Goal: Task Accomplishment & Management: Manage account settings

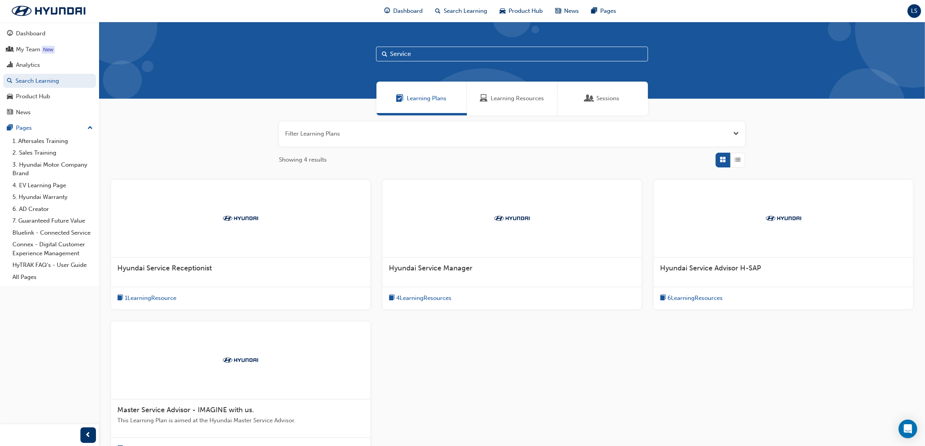
click at [504, 98] on span "Learning Resources" at bounding box center [517, 98] width 53 height 9
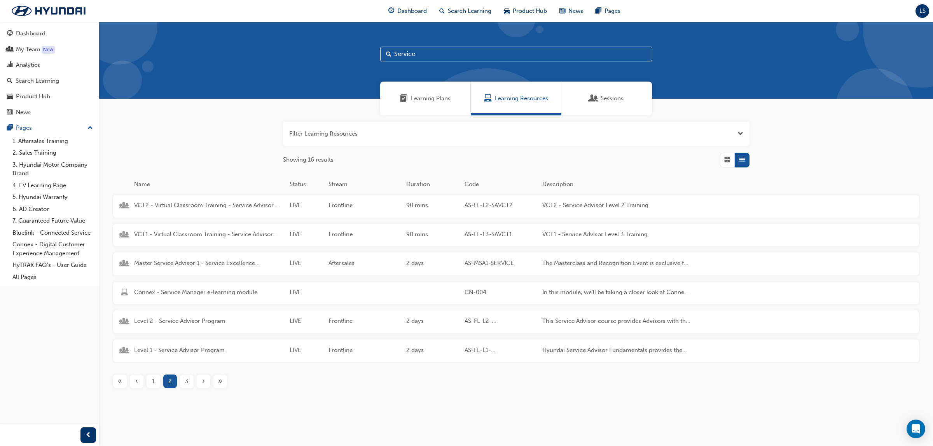
click at [439, 53] on input "Service" at bounding box center [516, 54] width 272 height 15
type input "S"
type input "AS-MSA"
click at [200, 237] on span "Master Service Advisor 1 - Service Excellence Masterclass" at bounding box center [208, 234] width 149 height 9
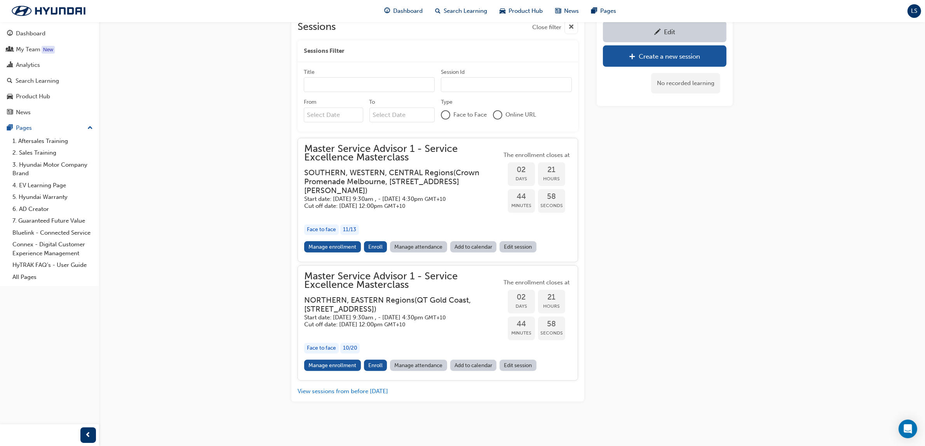
scroll to position [685, 0]
click at [379, 181] on h3 "SOUTHERN, WESTERN, CENTRAL Regions ( [GEOGRAPHIC_DATA] [GEOGRAPHIC_DATA], [STRE…" at bounding box center [396, 181] width 185 height 27
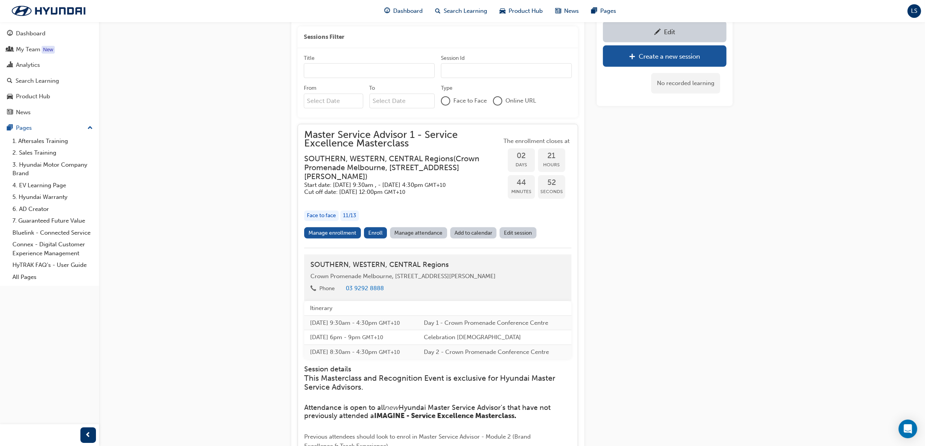
click at [379, 181] on h3 "SOUTHERN, WESTERN, CENTRAL Regions ( [GEOGRAPHIC_DATA] [GEOGRAPHIC_DATA], [STRE…" at bounding box center [396, 167] width 185 height 27
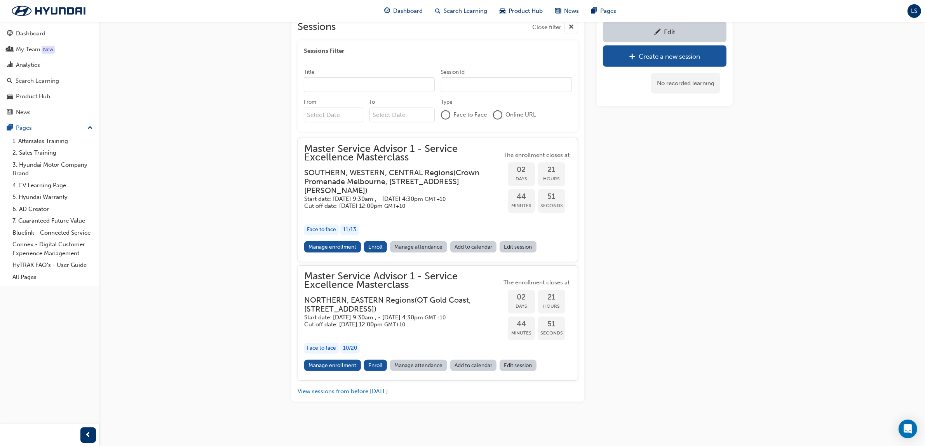
click at [379, 181] on h3 "SOUTHERN, WESTERN, CENTRAL Regions ( [GEOGRAPHIC_DATA] [GEOGRAPHIC_DATA], [STRE…" at bounding box center [396, 181] width 185 height 27
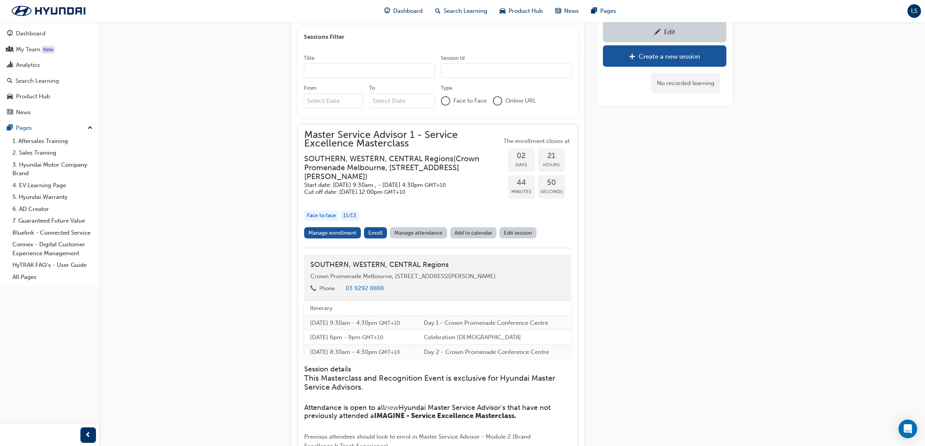
click at [379, 181] on h3 "SOUTHERN, WESTERN, CENTRAL Regions ( [GEOGRAPHIC_DATA] [GEOGRAPHIC_DATA], [STRE…" at bounding box center [396, 167] width 185 height 27
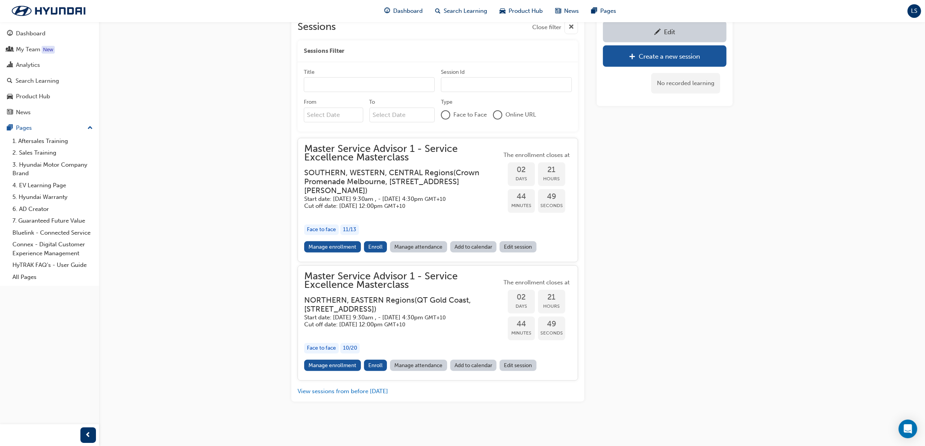
click at [356, 327] on h5 "Cut off date: [DATE] 12:00pm GMT+10" at bounding box center [396, 324] width 185 height 7
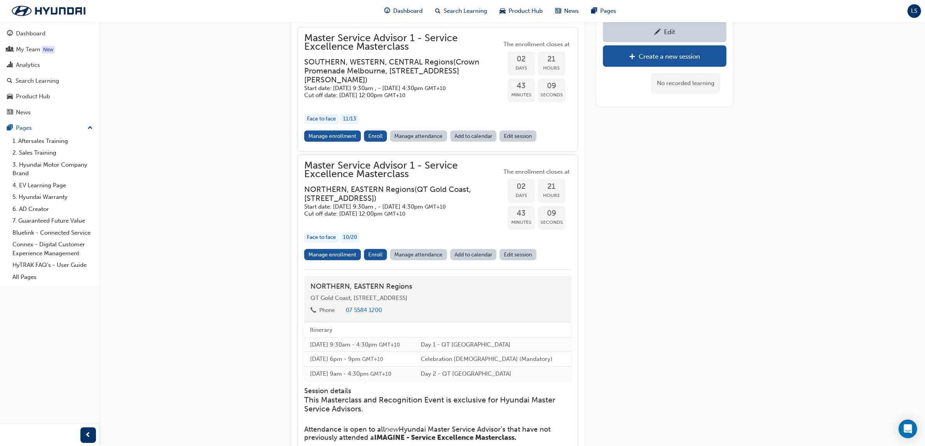
scroll to position [782, 0]
click at [335, 260] on link "Manage enrollment" at bounding box center [332, 254] width 57 height 11
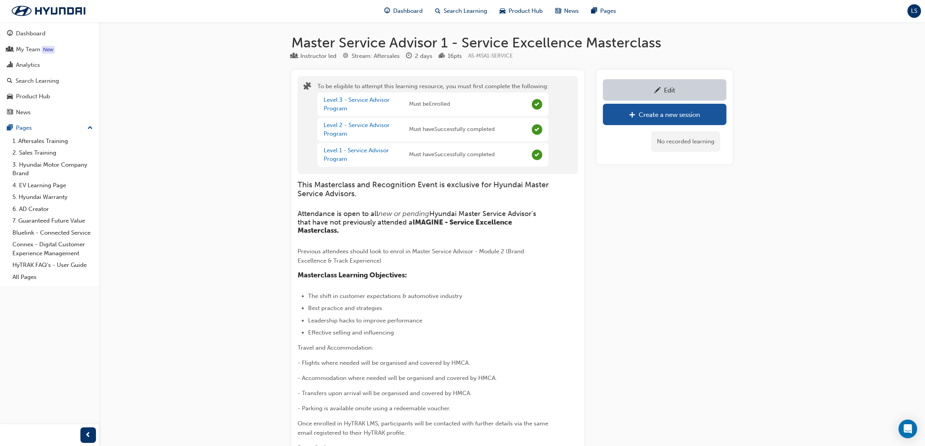
scroll to position [685, 0]
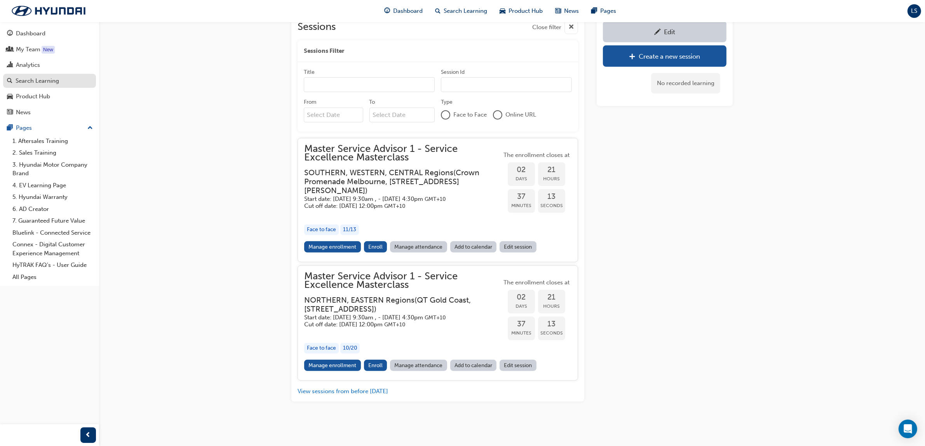
click at [68, 84] on div "Search Learning" at bounding box center [49, 81] width 85 height 10
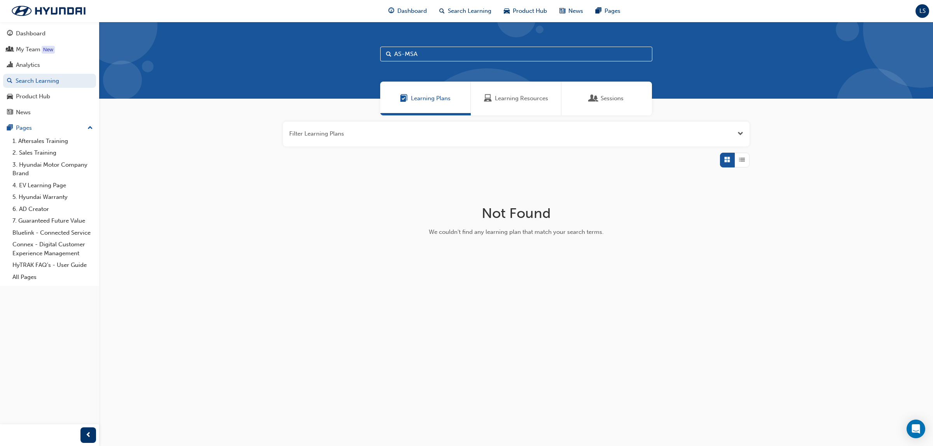
click at [521, 98] on span "Learning Resources" at bounding box center [521, 98] width 53 height 9
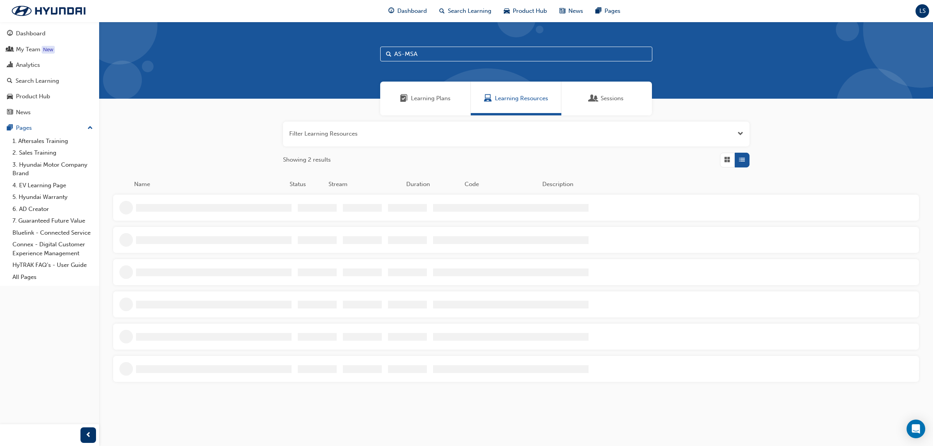
click at [445, 59] on input "AS-MSA" at bounding box center [516, 54] width 272 height 15
type input "A"
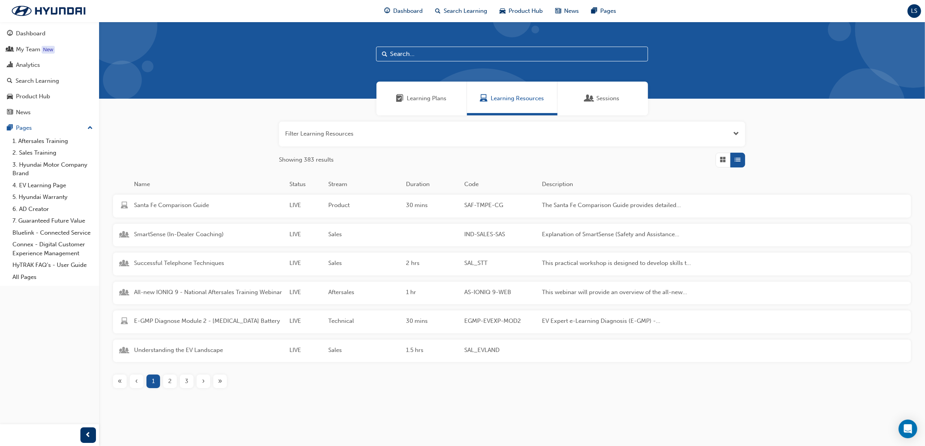
click at [171, 383] on span "2" at bounding box center [169, 381] width 3 height 9
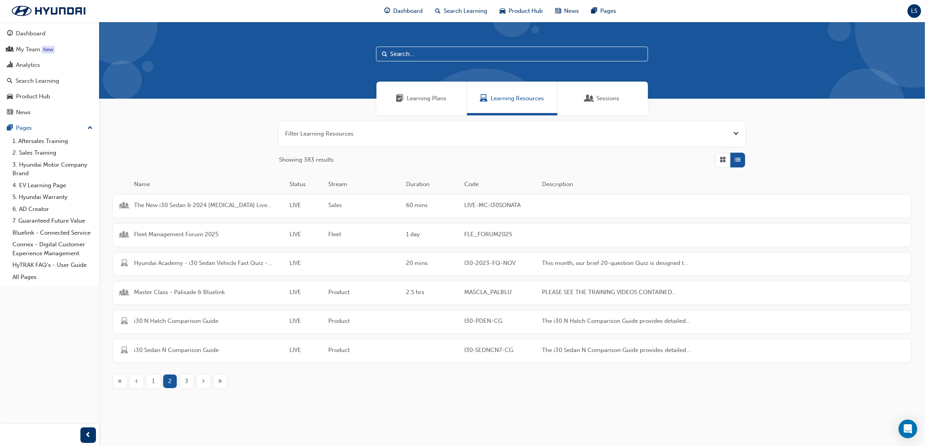
click at [193, 381] on div "3" at bounding box center [187, 382] width 14 height 14
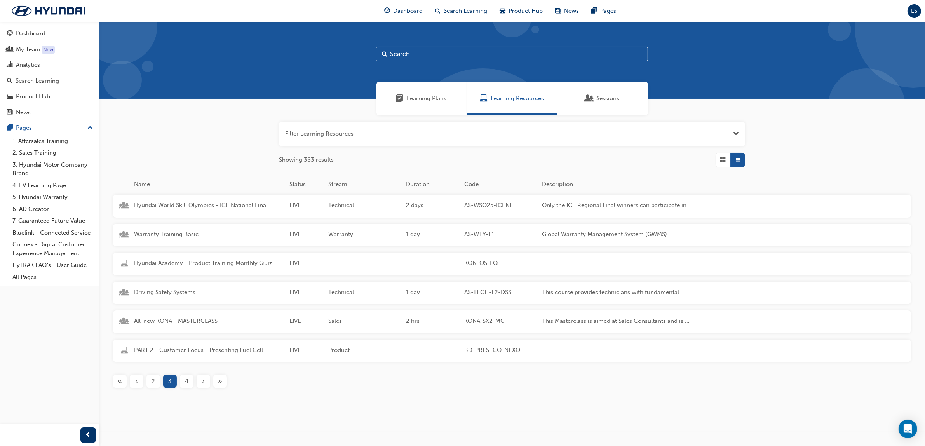
click at [424, 54] on input "text" at bounding box center [512, 54] width 272 height 15
type input "AS-MSA"
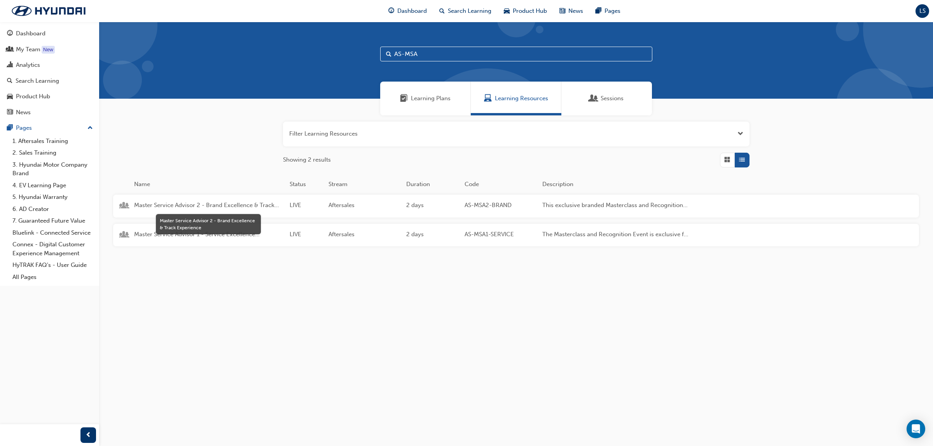
click at [262, 202] on span "Master Service Advisor 2 - Brand Excellence & Track Experience" at bounding box center [208, 205] width 149 height 9
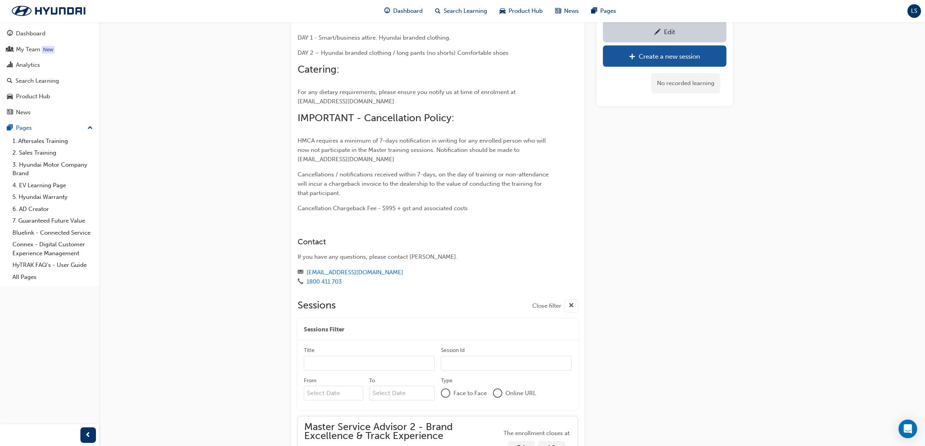
scroll to position [396, 0]
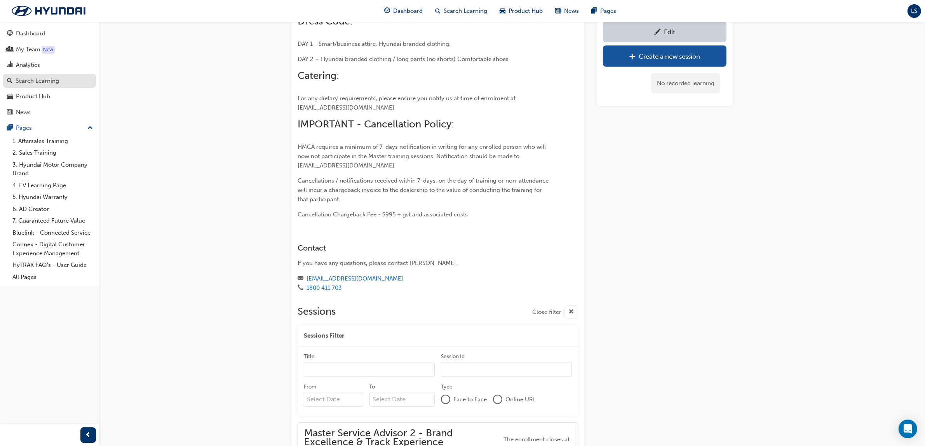
click at [44, 84] on div "Search Learning" at bounding box center [38, 81] width 44 height 9
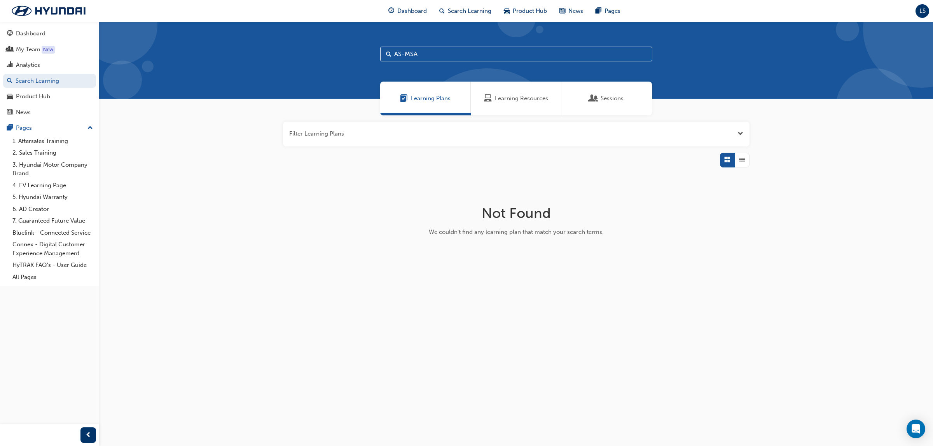
click at [509, 92] on div "Learning Resources" at bounding box center [516, 99] width 91 height 34
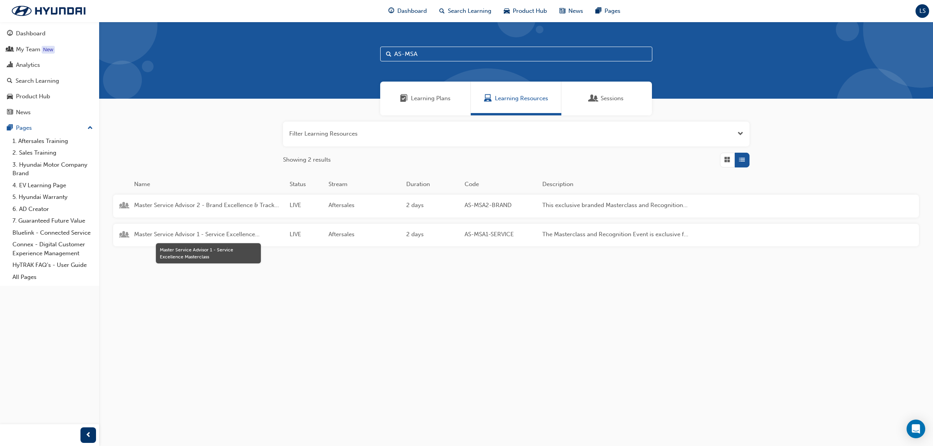
click at [200, 232] on span "Master Service Advisor 1 - Service Excellence Masterclass" at bounding box center [208, 234] width 149 height 9
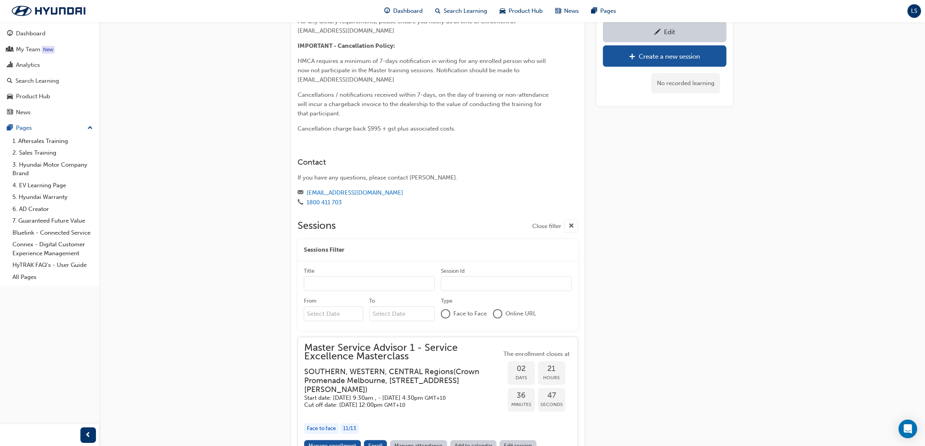
scroll to position [685, 0]
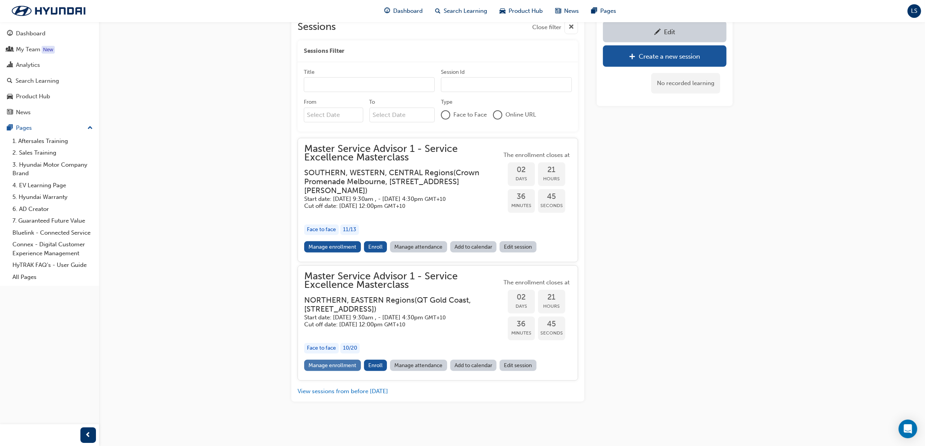
click at [352, 364] on link "Manage enrollment" at bounding box center [332, 365] width 57 height 11
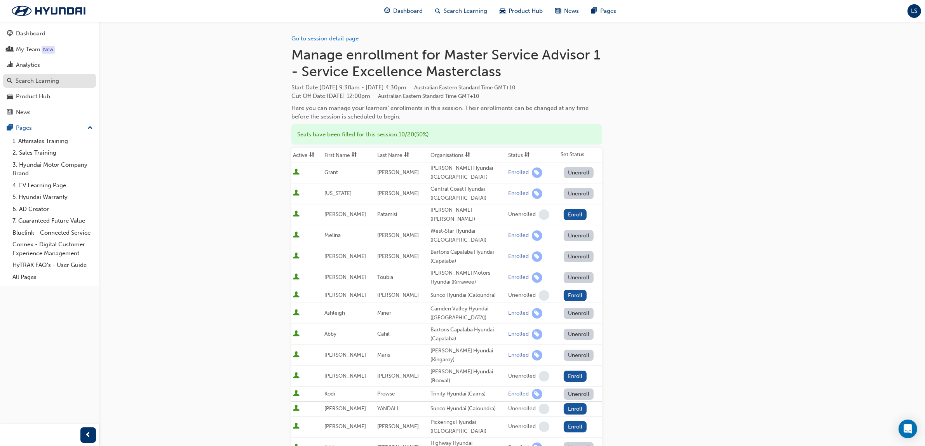
click at [56, 80] on div "Search Learning" at bounding box center [38, 81] width 44 height 9
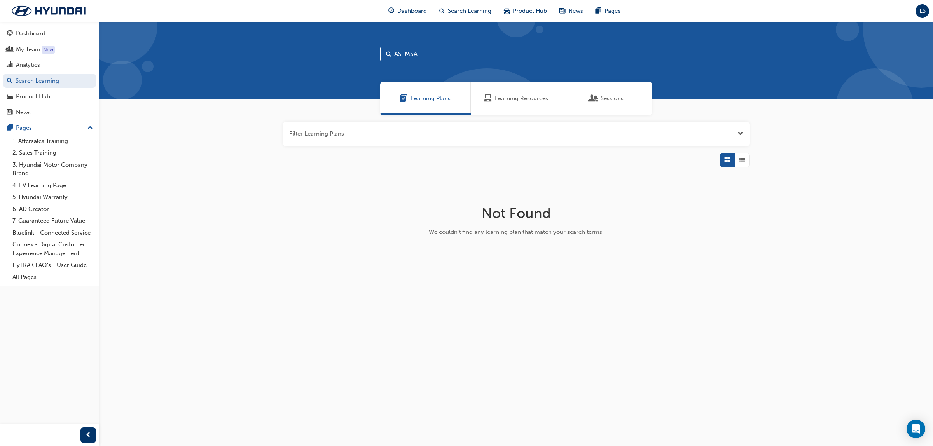
click at [525, 102] on span "Learning Resources" at bounding box center [521, 98] width 53 height 9
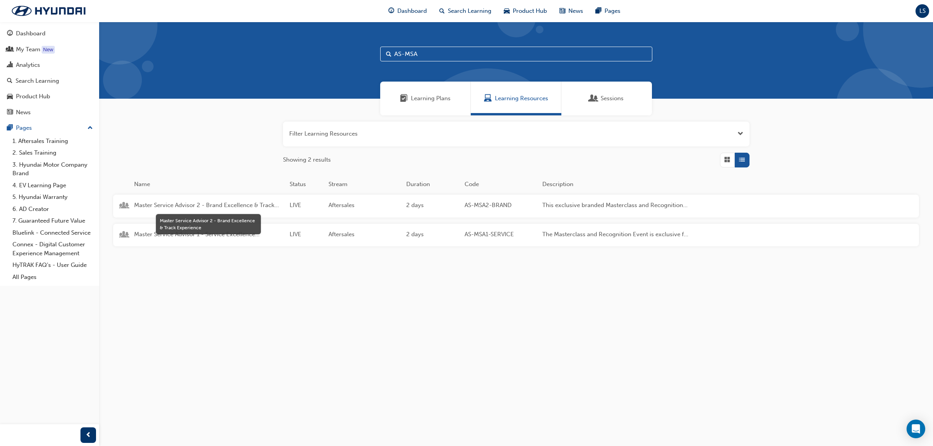
click at [210, 205] on span "Master Service Advisor 2 - Brand Excellence & Track Experience" at bounding box center [208, 205] width 149 height 9
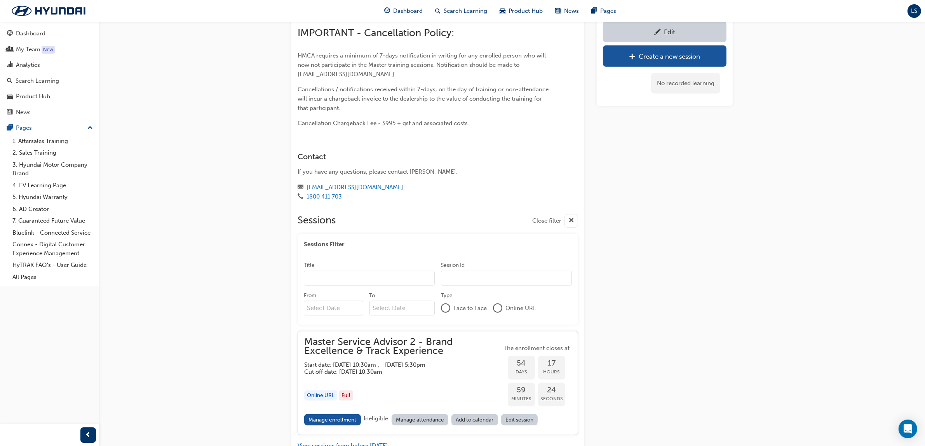
scroll to position [542, 0]
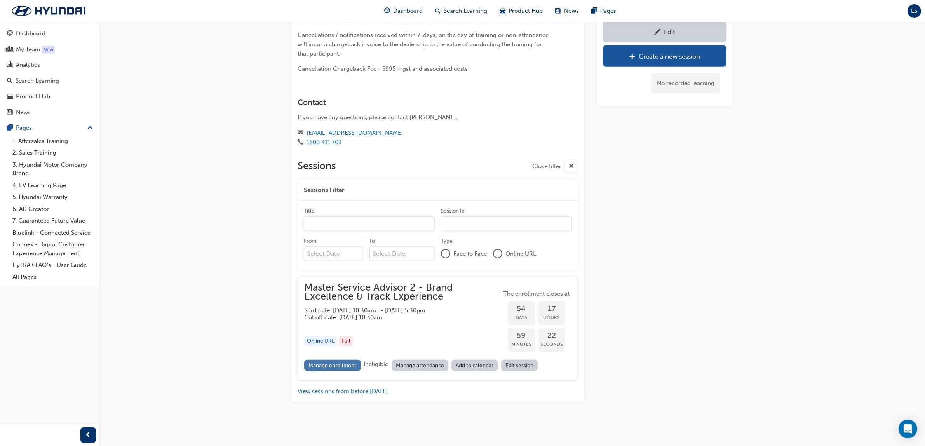
click at [346, 366] on link "Manage enrollment" at bounding box center [332, 365] width 57 height 11
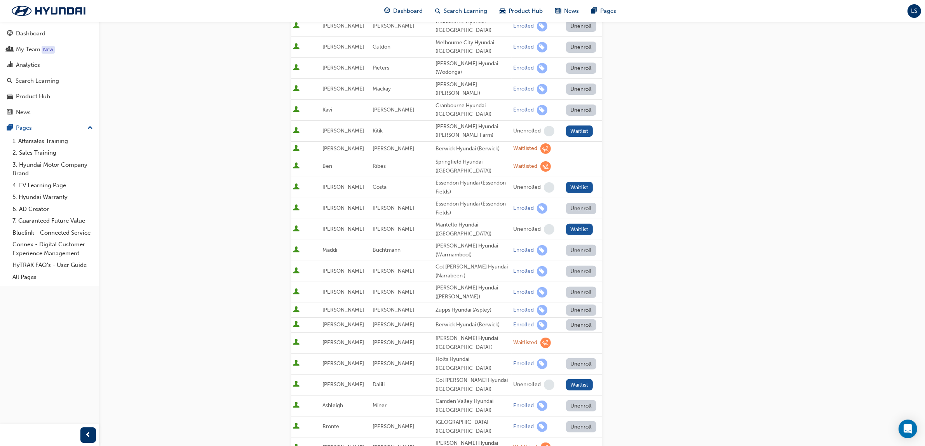
scroll to position [143, 0]
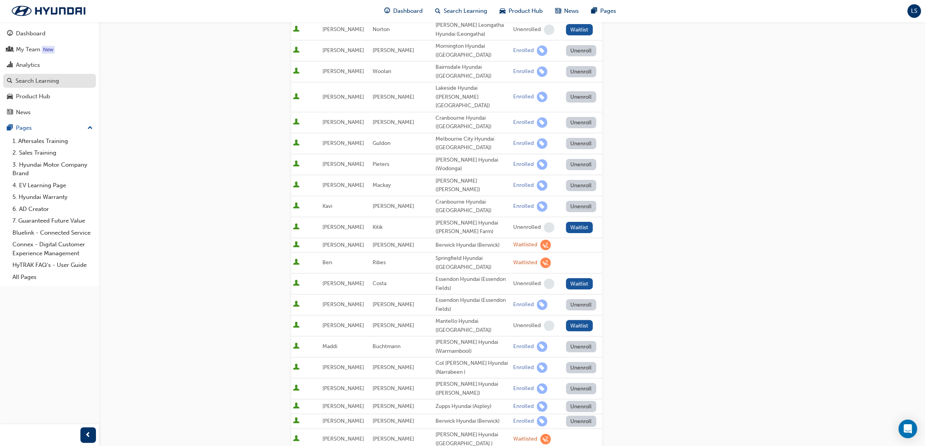
click at [53, 85] on div "Search Learning" at bounding box center [38, 81] width 44 height 9
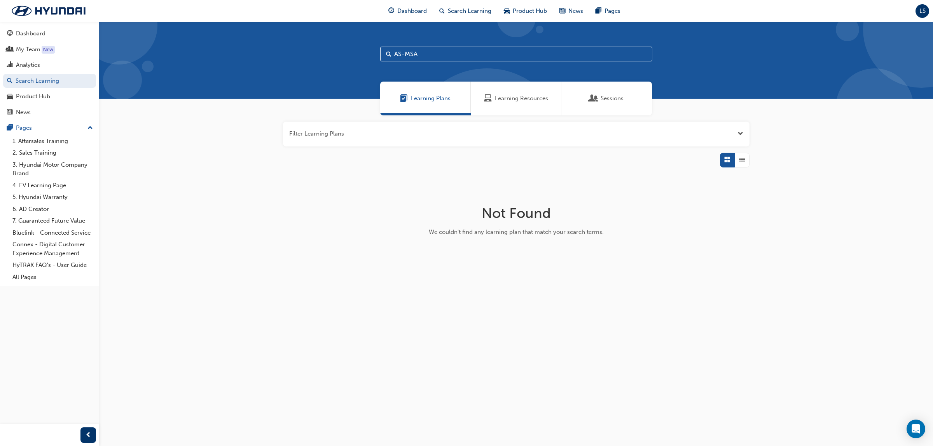
click at [542, 102] on span "Learning Resources" at bounding box center [521, 98] width 53 height 9
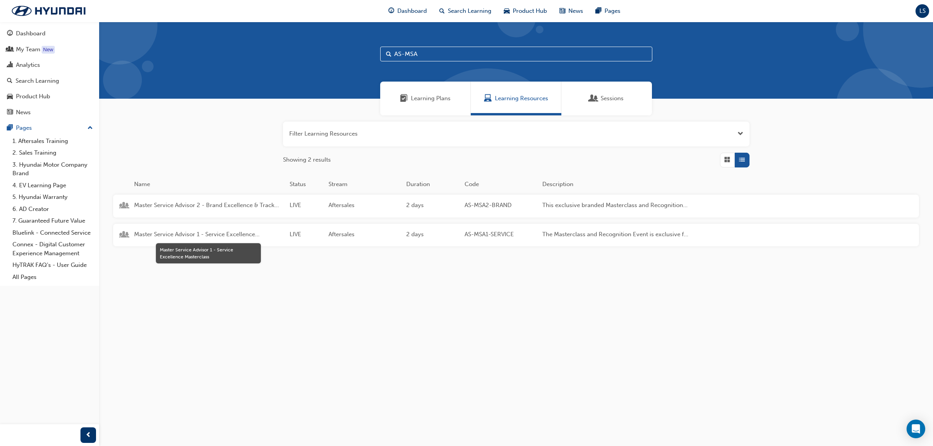
click at [209, 235] on span "Master Service Advisor 1 - Service Excellence Masterclass" at bounding box center [208, 234] width 149 height 9
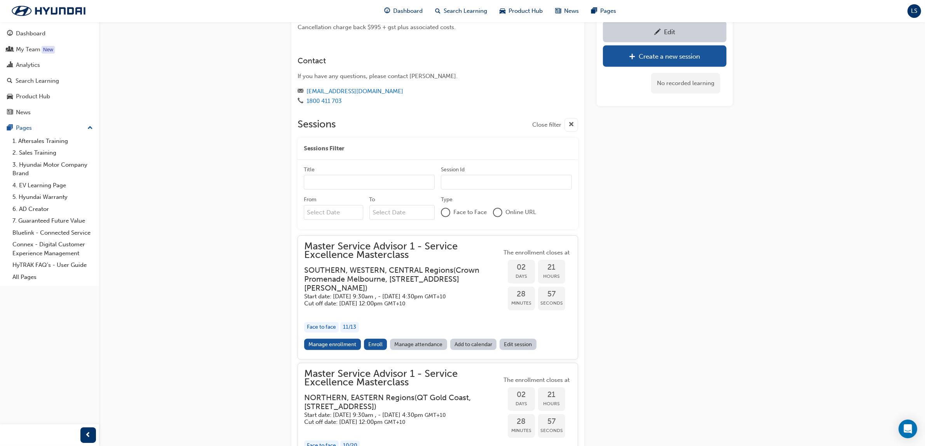
scroll to position [685, 0]
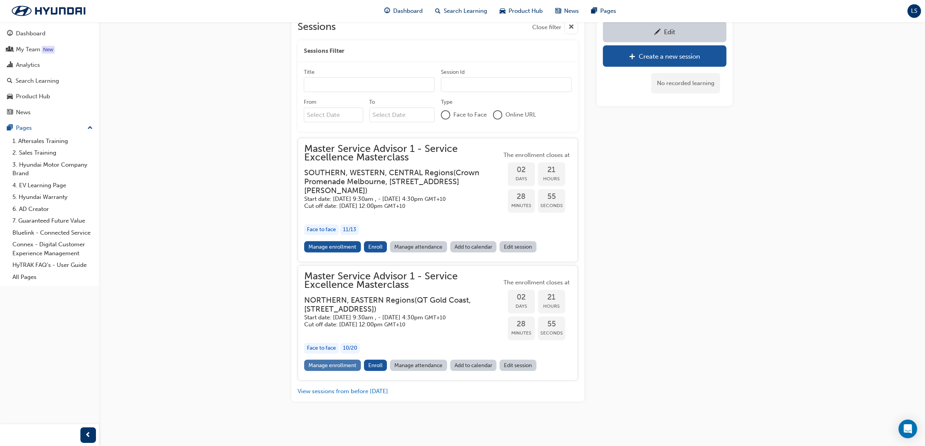
click at [339, 368] on link "Manage enrollment" at bounding box center [332, 365] width 57 height 11
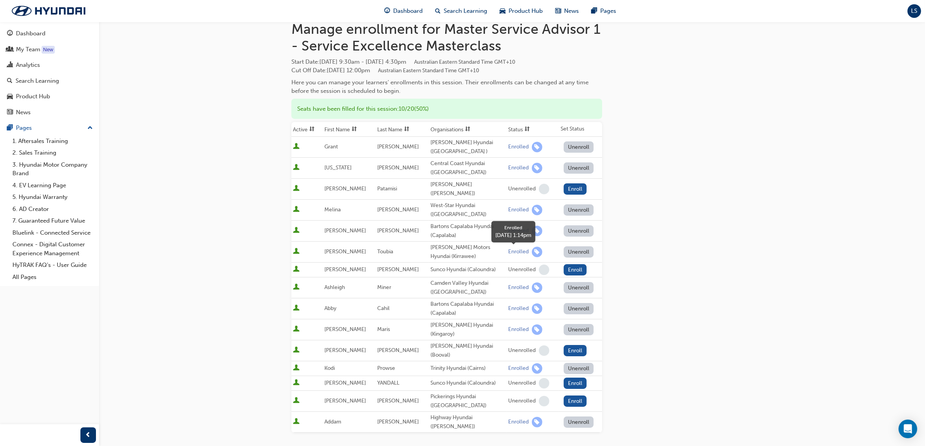
scroll to position [49, 0]
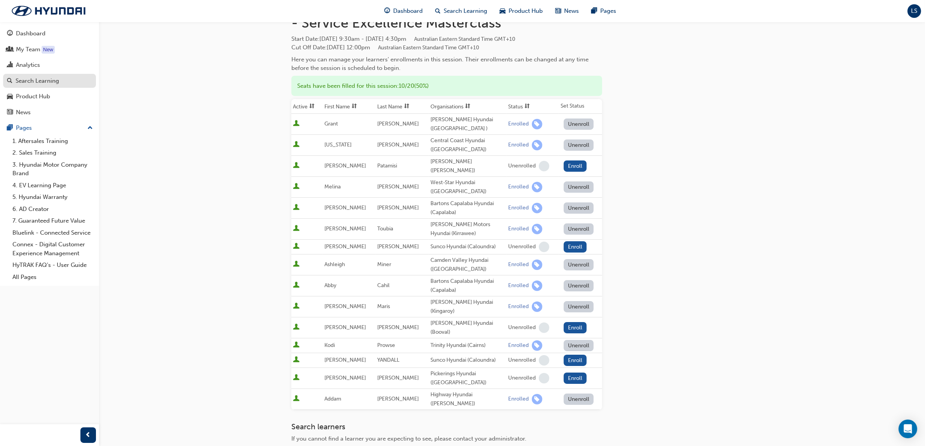
click at [63, 83] on div "Search Learning" at bounding box center [49, 81] width 85 height 10
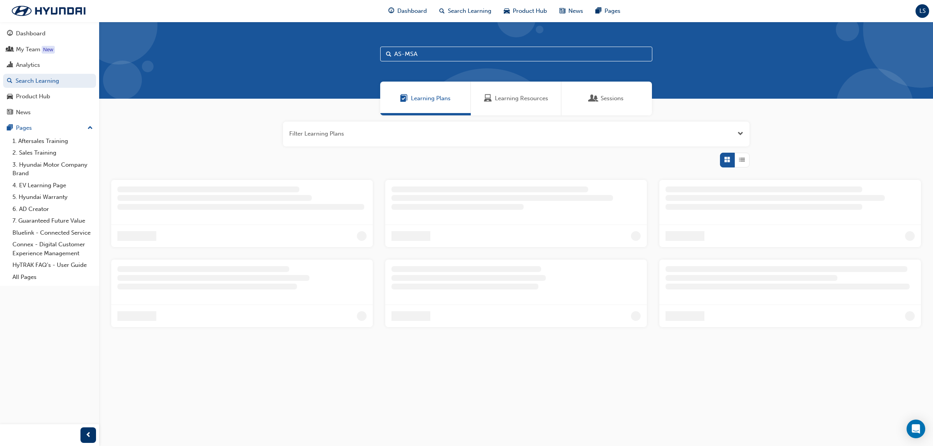
click at [535, 105] on div "Learning Resources" at bounding box center [516, 99] width 91 height 34
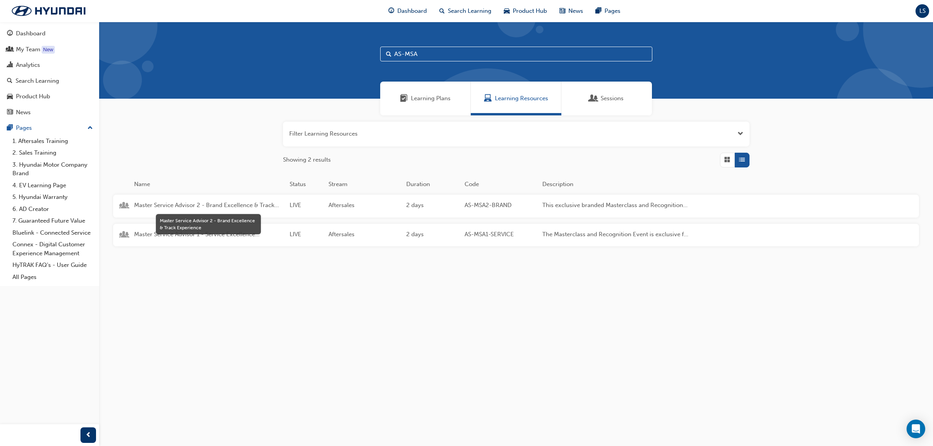
click at [215, 204] on span "Master Service Advisor 2 - Brand Excellence & Track Experience" at bounding box center [208, 205] width 149 height 9
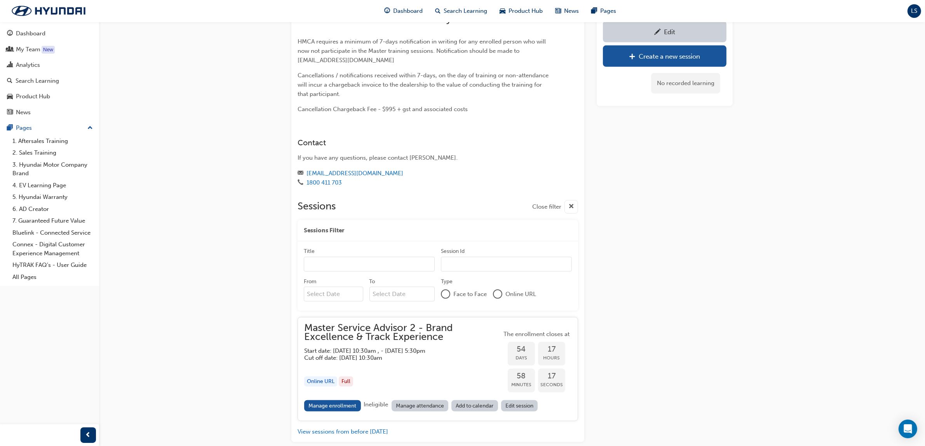
scroll to position [542, 0]
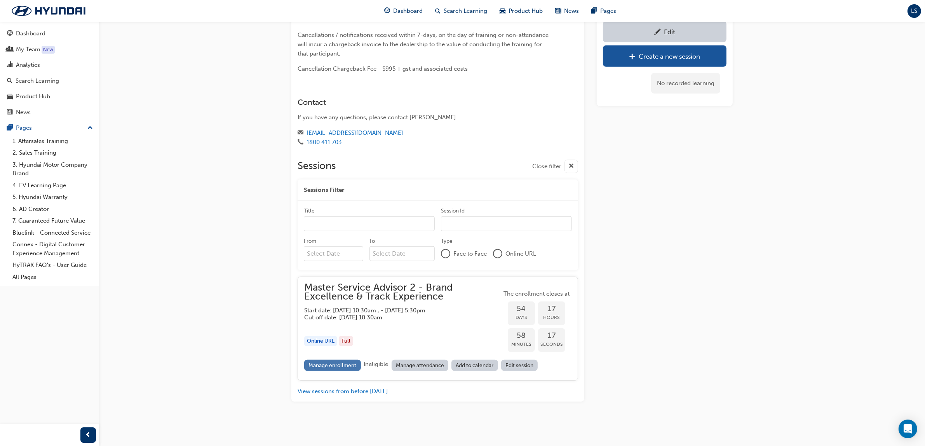
click at [336, 364] on link "Manage enrollment" at bounding box center [332, 365] width 57 height 11
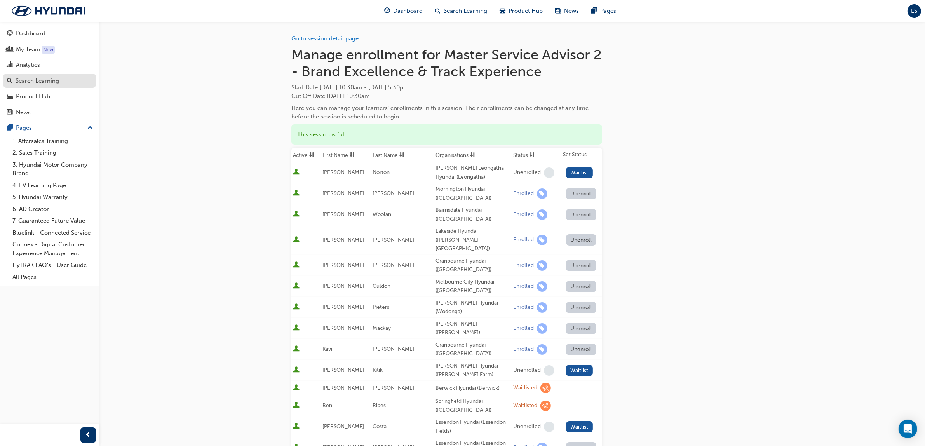
drag, startPoint x: 49, startPoint y: 80, endPoint x: 58, endPoint y: 80, distance: 8.2
click at [49, 80] on div "Search Learning" at bounding box center [38, 81] width 44 height 9
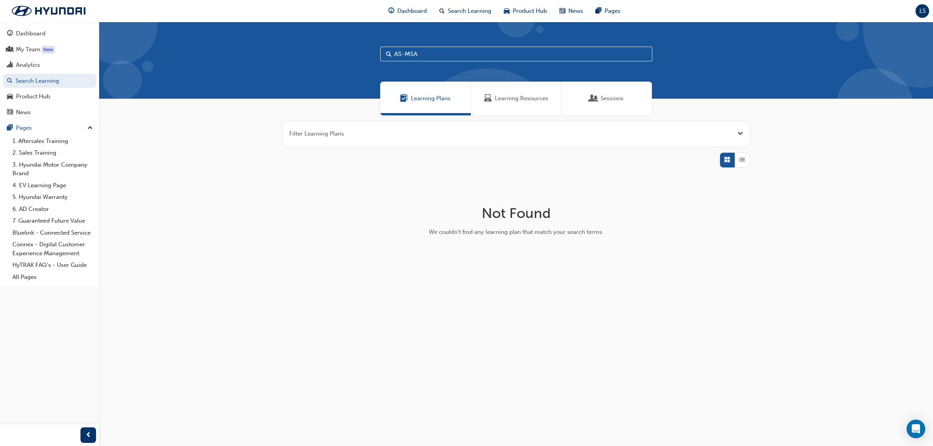
click at [514, 104] on div "Learning Resources" at bounding box center [516, 99] width 91 height 34
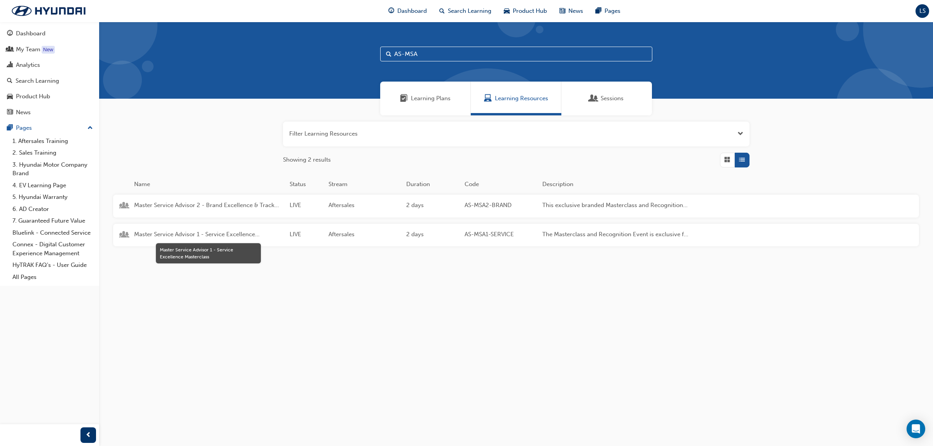
click at [216, 234] on span "Master Service Advisor 1 - Service Excellence Masterclass" at bounding box center [208, 234] width 149 height 9
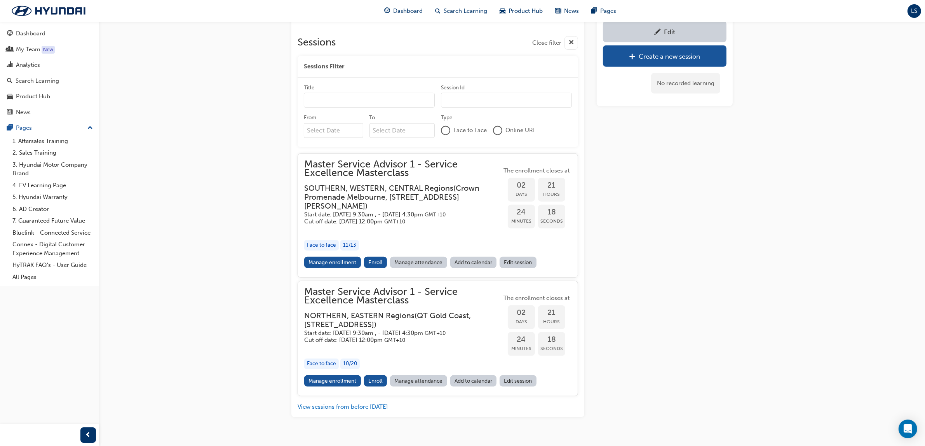
scroll to position [685, 0]
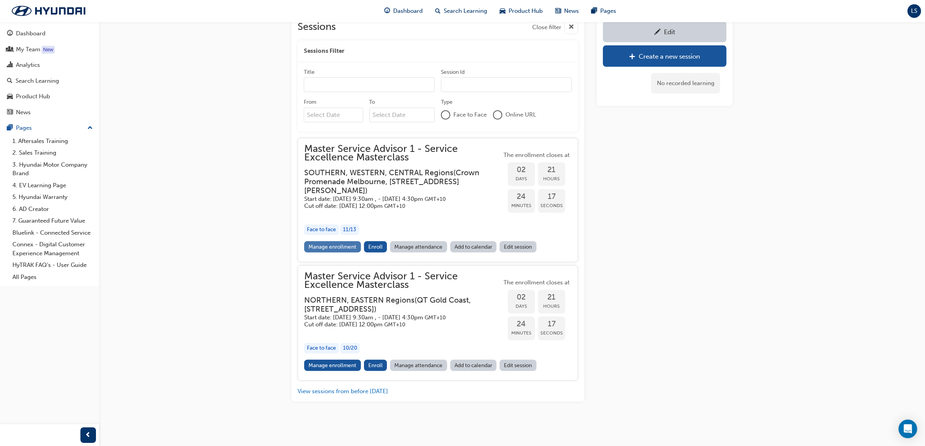
click at [337, 241] on link "Manage enrollment" at bounding box center [332, 246] width 57 height 11
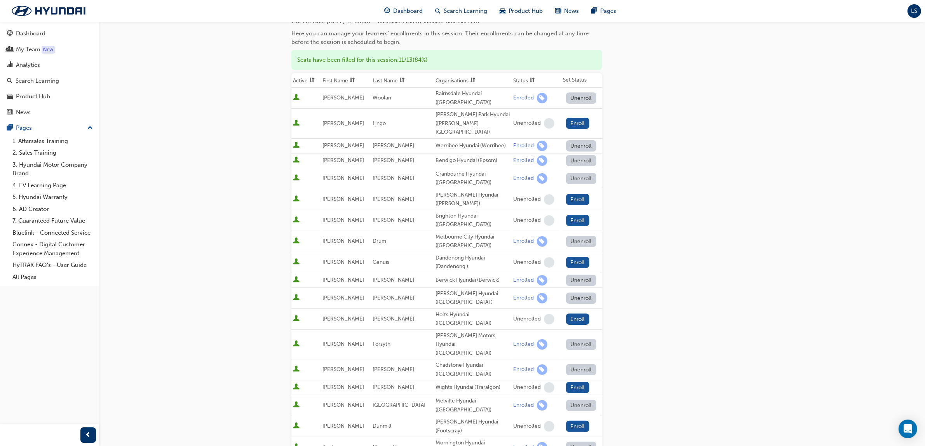
scroll to position [97, 0]
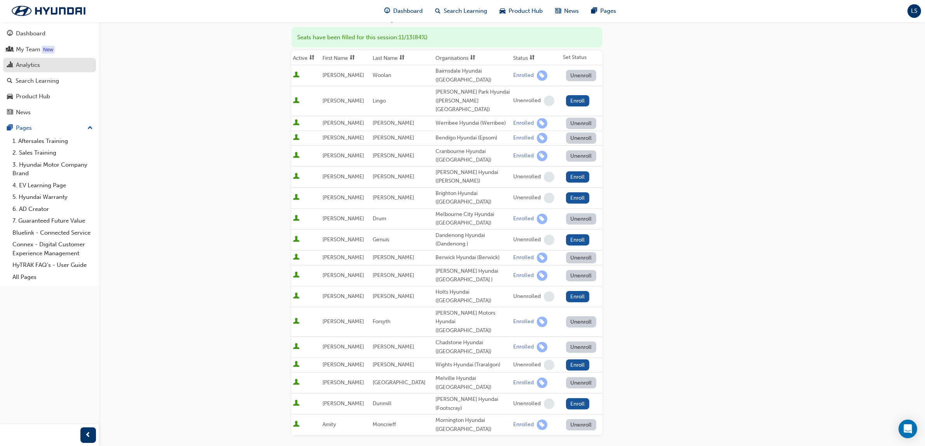
click at [39, 72] on link "Analytics" at bounding box center [49, 65] width 93 height 14
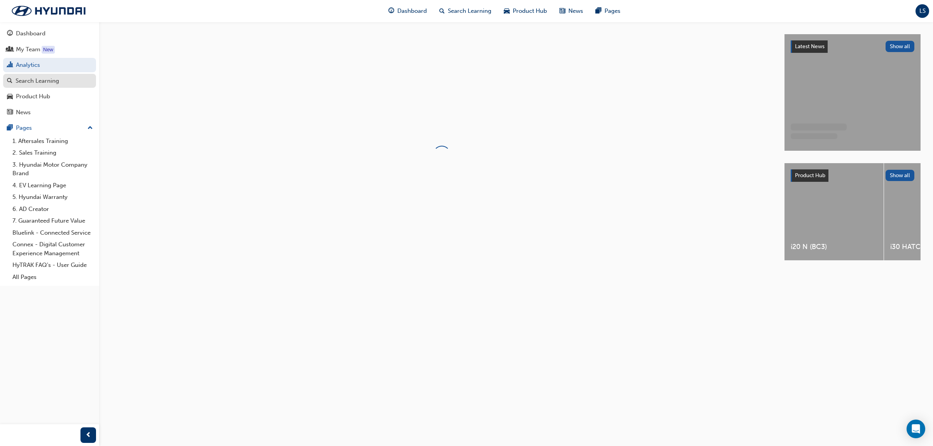
click at [52, 82] on div "Search Learning" at bounding box center [38, 81] width 44 height 9
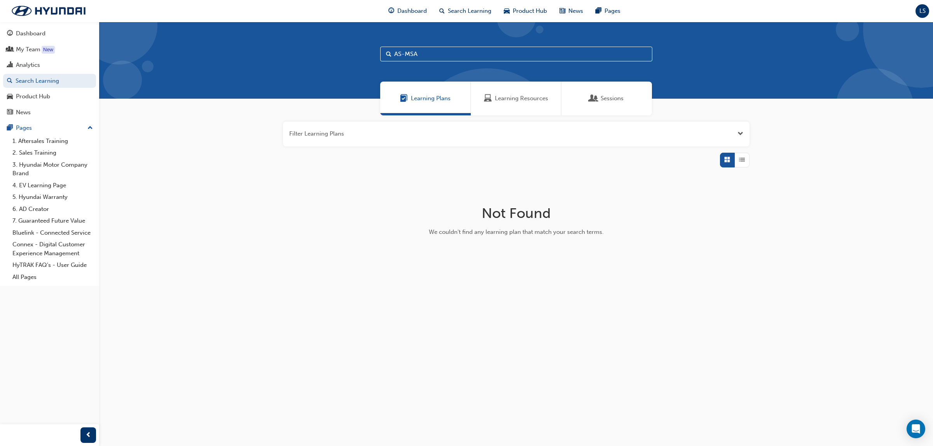
click at [525, 98] on span "Learning Resources" at bounding box center [521, 98] width 53 height 9
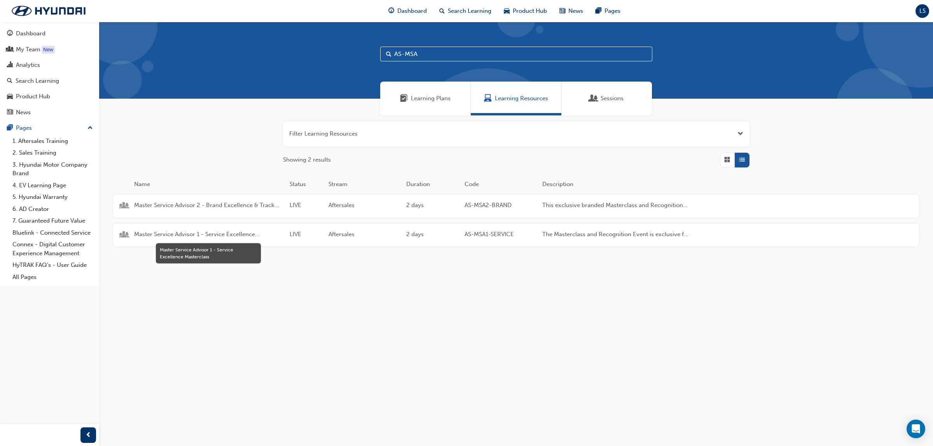
click at [191, 230] on span "Master Service Advisor 1 - Service Excellence Masterclass" at bounding box center [208, 234] width 149 height 9
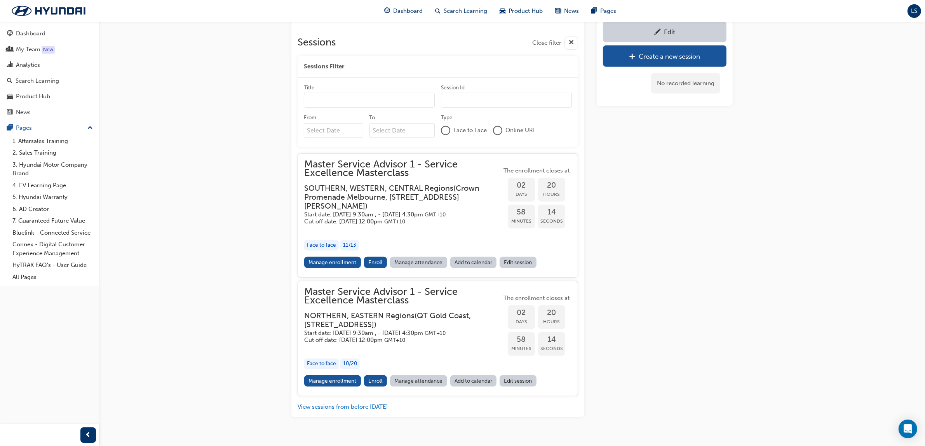
scroll to position [685, 0]
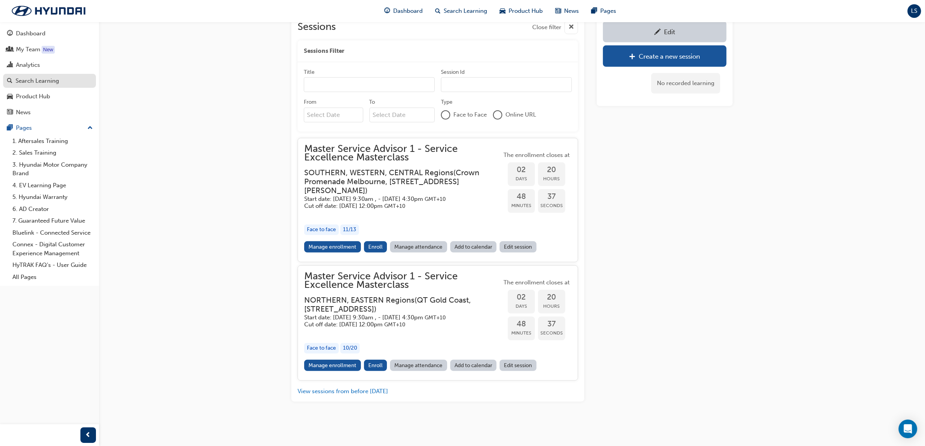
click at [55, 74] on link "Search Learning" at bounding box center [49, 81] width 93 height 14
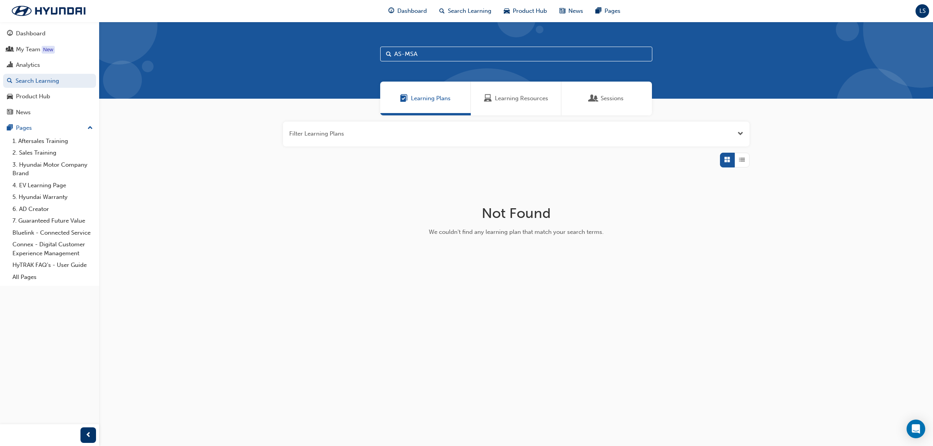
drag, startPoint x: 453, startPoint y: 58, endPoint x: 275, endPoint y: 49, distance: 178.2
click at [275, 49] on div "AS-MSA" at bounding box center [516, 60] width 834 height 77
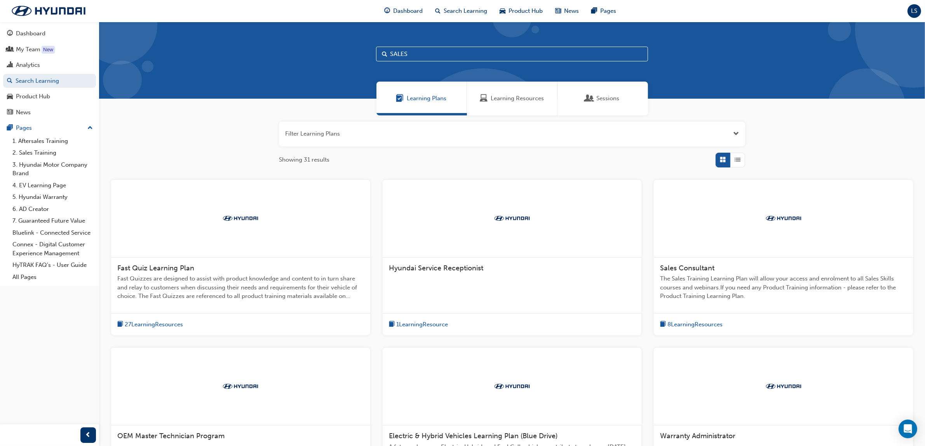
type input "SALES"
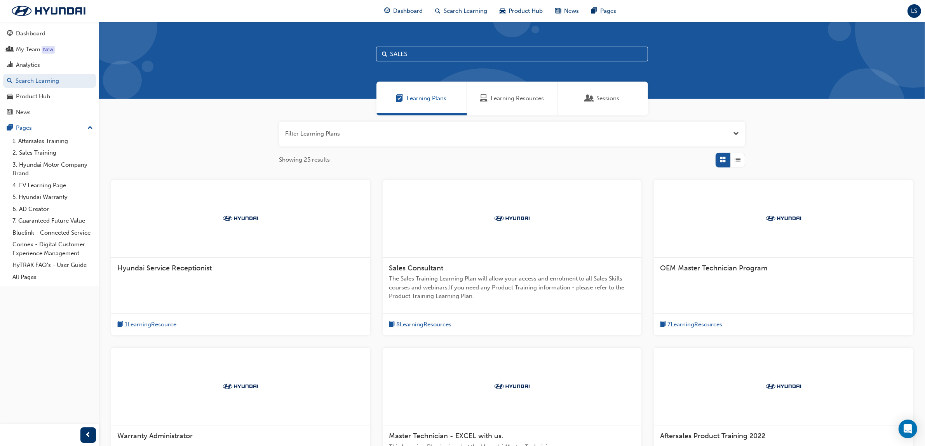
click at [497, 95] on span "Learning Resources" at bounding box center [517, 98] width 53 height 9
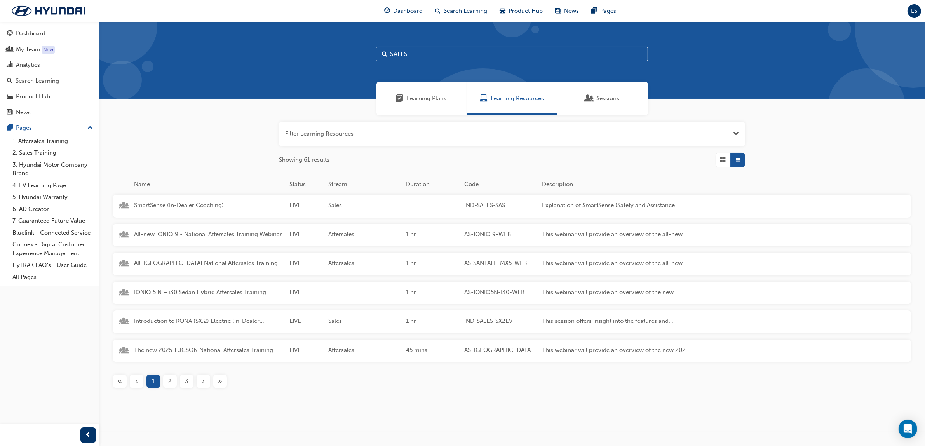
click at [166, 385] on div "2" at bounding box center [170, 382] width 14 height 14
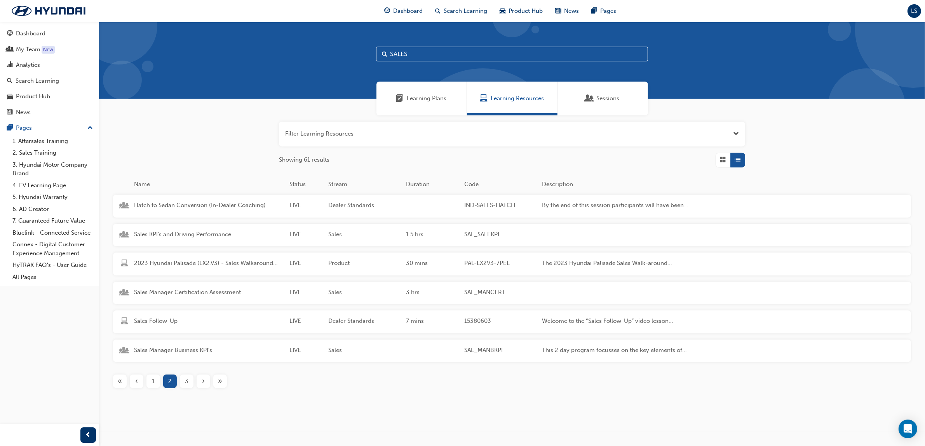
click at [190, 387] on div "3" at bounding box center [187, 382] width 14 height 14
click at [185, 384] on span "4" at bounding box center [186, 381] width 3 height 9
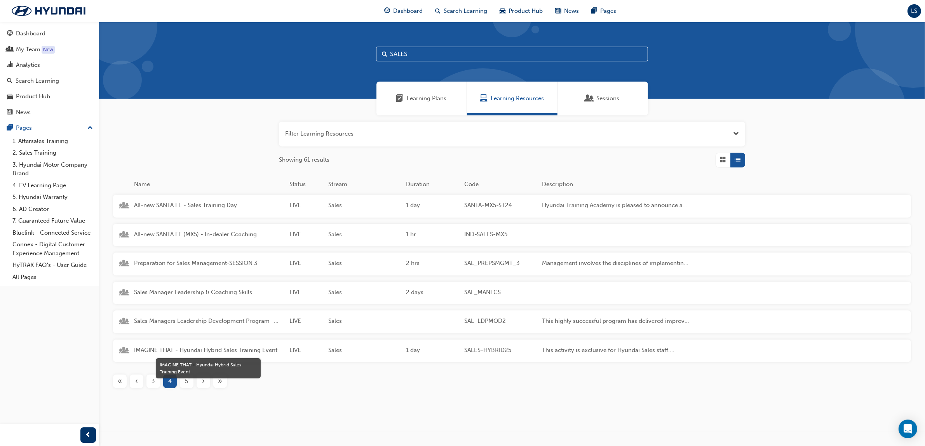
click at [257, 346] on span "IMAGINE THAT - Hyundai Hybrid Sales Training Event" at bounding box center [208, 350] width 149 height 9
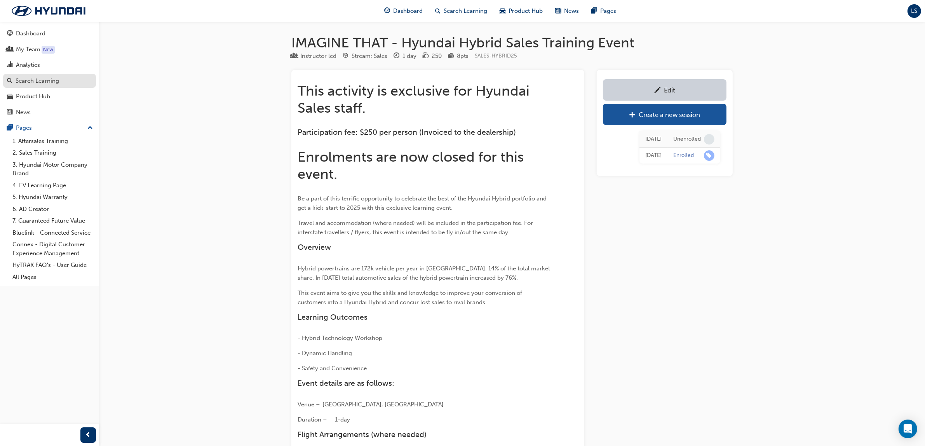
click at [51, 82] on div "Search Learning" at bounding box center [38, 81] width 44 height 9
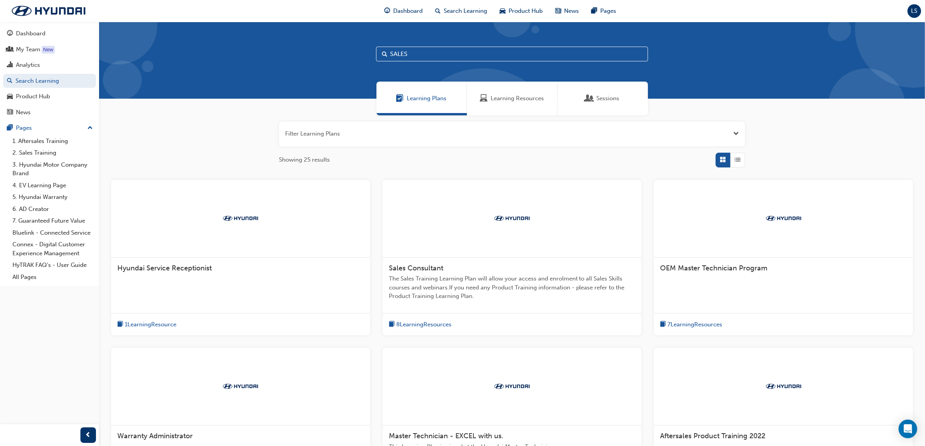
click at [491, 96] on span "Learning Resources" at bounding box center [517, 98] width 53 height 9
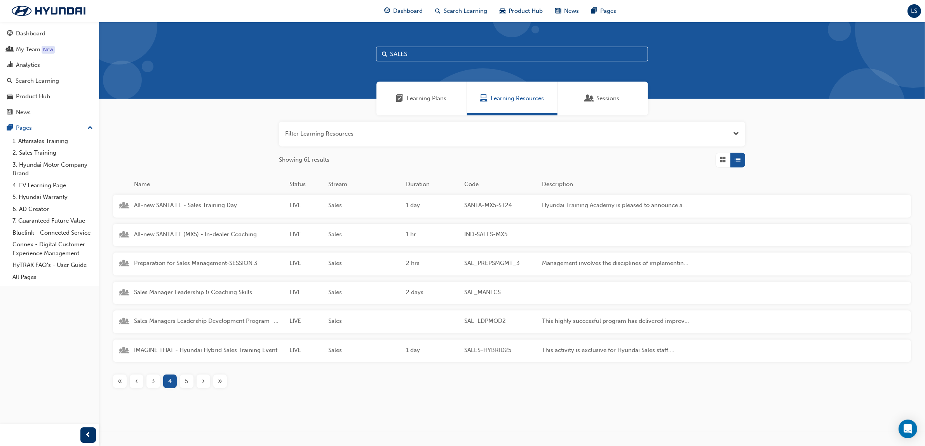
click at [442, 49] on input "SALES" at bounding box center [512, 54] width 272 height 15
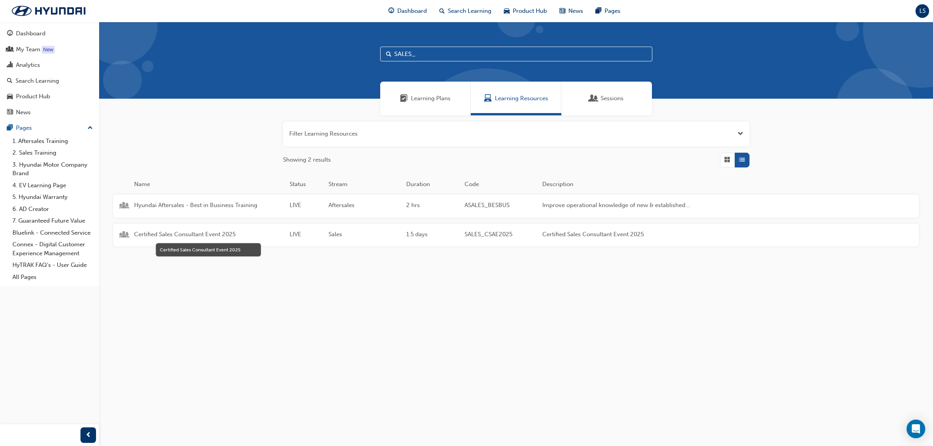
type input "SALES_"
click at [225, 232] on span "Certified Sales Consultant Event 2025" at bounding box center [208, 234] width 149 height 9
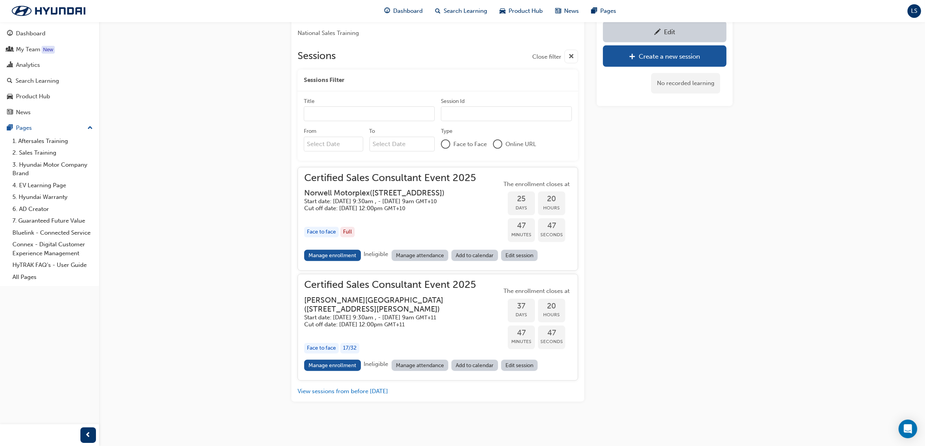
scroll to position [821, 0]
click at [338, 364] on link "Manage enrollment" at bounding box center [332, 365] width 57 height 11
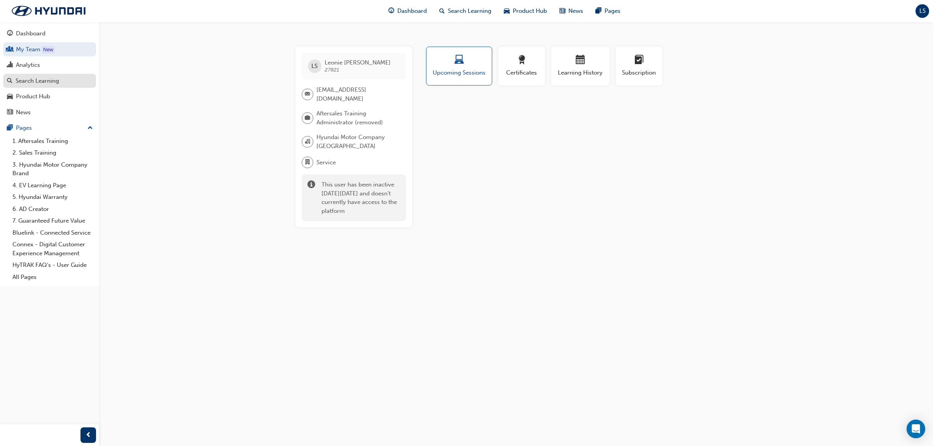
click at [59, 84] on div "Search Learning" at bounding box center [49, 81] width 85 height 10
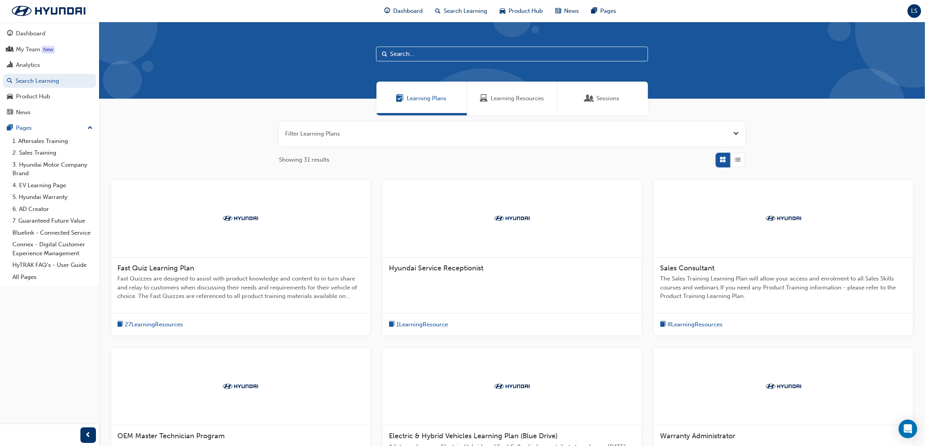
click at [482, 98] on span "Learning Resources" at bounding box center [484, 98] width 8 height 9
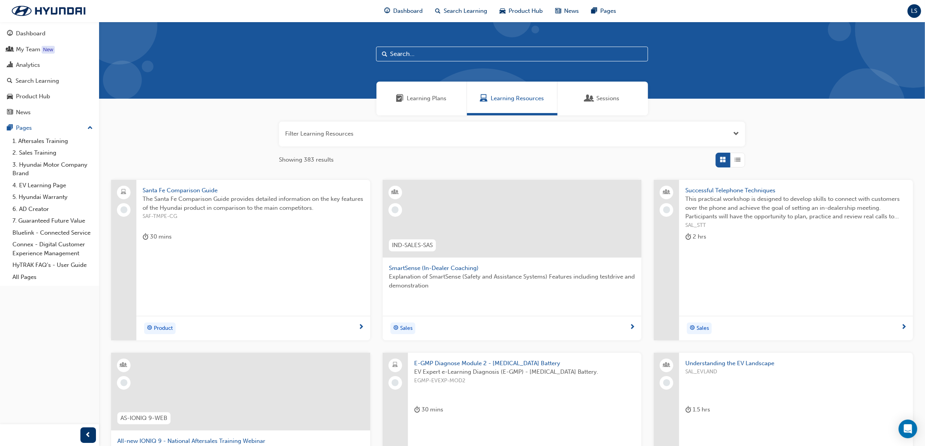
click at [430, 56] on input "text" at bounding box center [512, 54] width 272 height 15
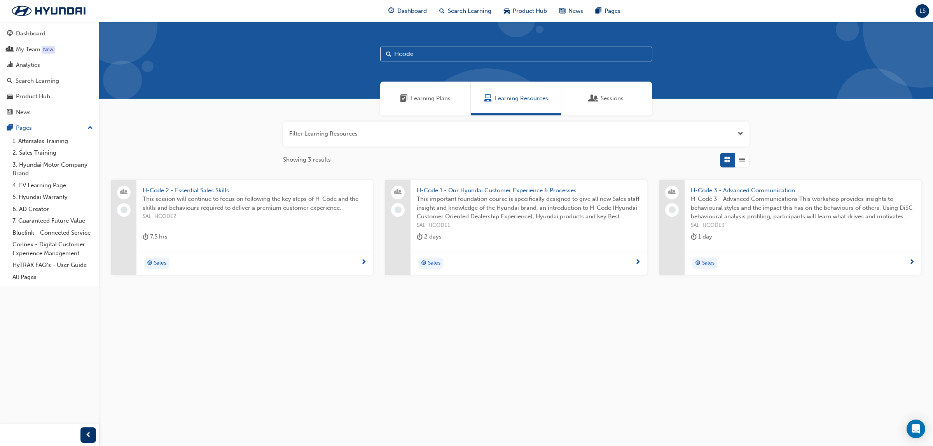
type input "Hcode"
click at [237, 209] on span "This session will continue to focus on following the key steps of H-Code and th…" at bounding box center [255, 203] width 224 height 17
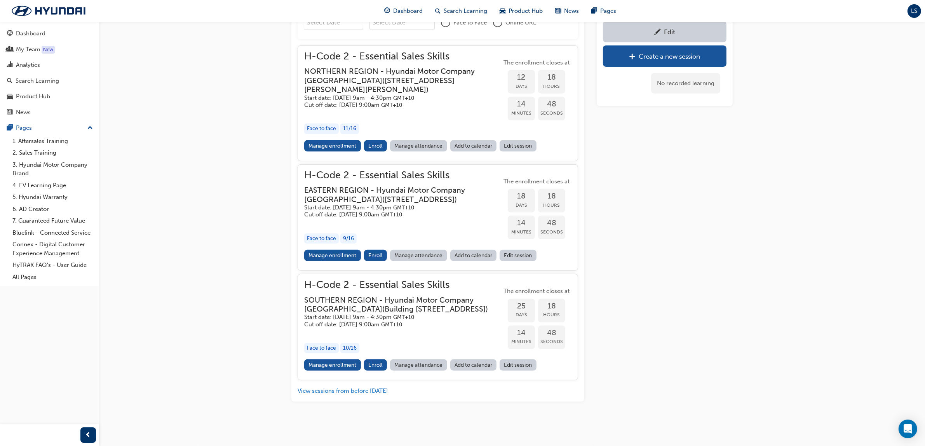
scroll to position [407, 0]
click at [342, 388] on button "View sessions from before [DATE]" at bounding box center [343, 391] width 91 height 9
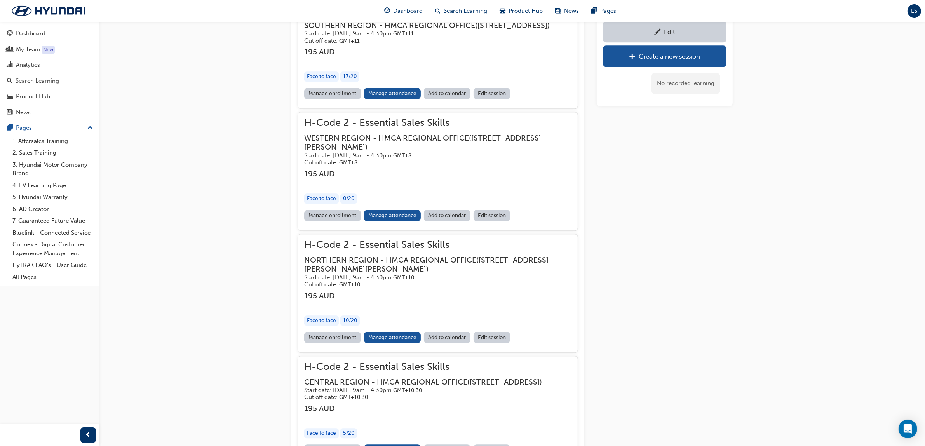
scroll to position [3712, 0]
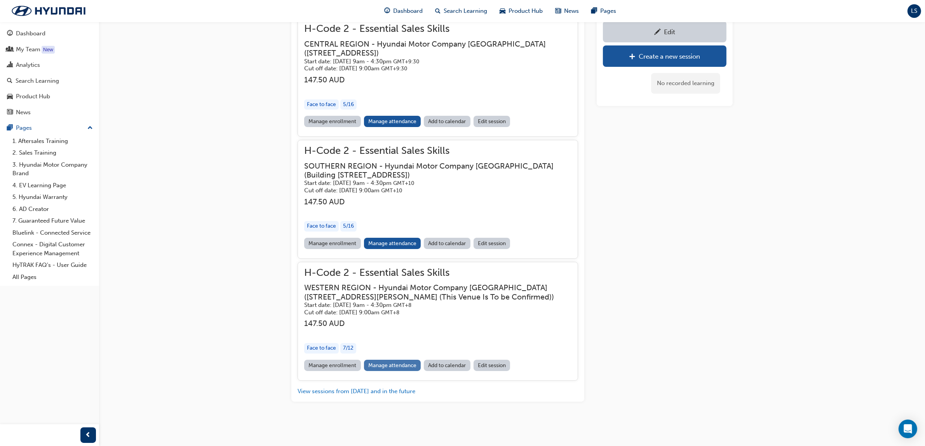
click at [387, 367] on link "Manage attendance" at bounding box center [392, 365] width 57 height 11
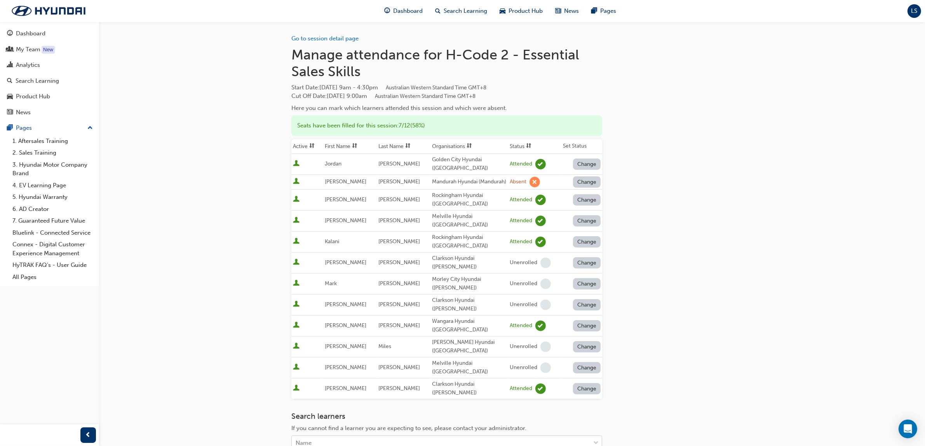
click at [447, 436] on div "Name" at bounding box center [441, 443] width 298 height 14
type input "Abou"
click at [393, 421] on span "Charbel Abou Ezzi - Morley City Hyundai (Morley)" at bounding box center [383, 417] width 174 height 7
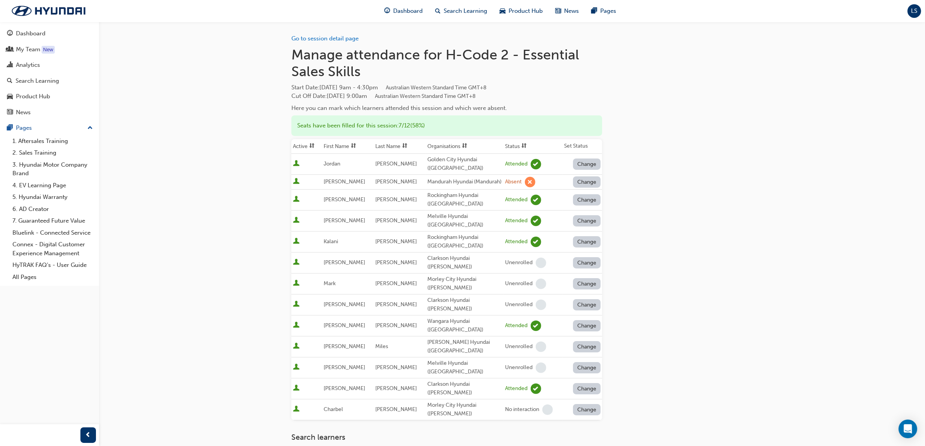
click at [589, 404] on button "Change" at bounding box center [587, 409] width 28 height 11
click at [583, 398] on div "Enrolled" at bounding box center [578, 394] width 23 height 9
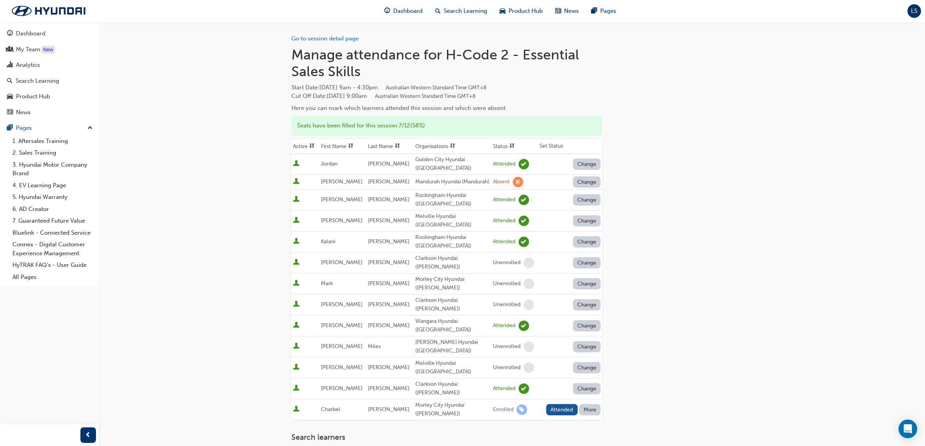
click at [586, 404] on button "More" at bounding box center [590, 409] width 22 height 11
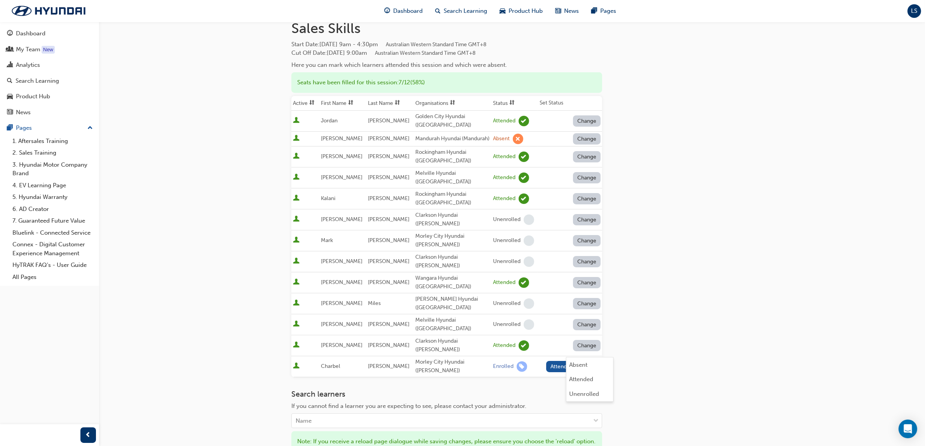
scroll to position [134, 0]
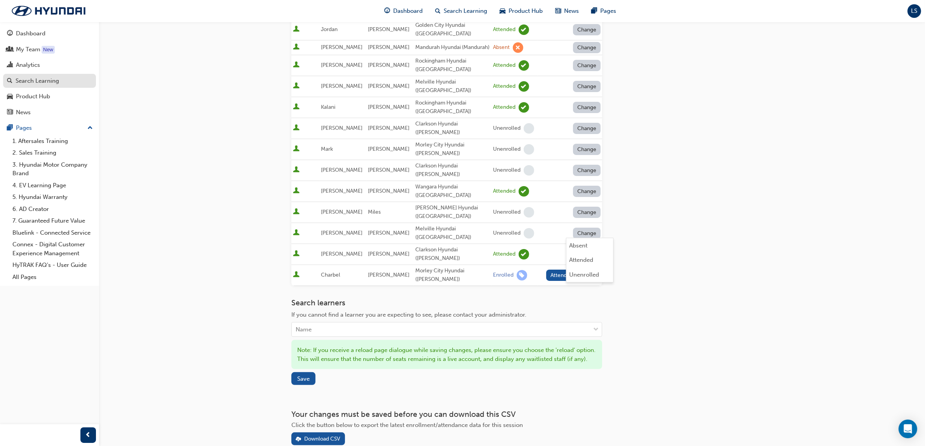
click at [31, 80] on div "Search Learning" at bounding box center [38, 81] width 44 height 9
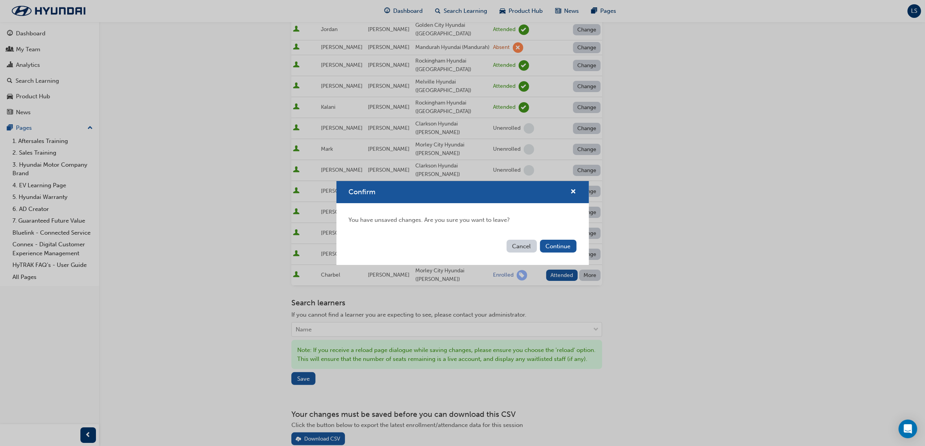
click at [520, 246] on button "Cancel" at bounding box center [522, 246] width 30 height 13
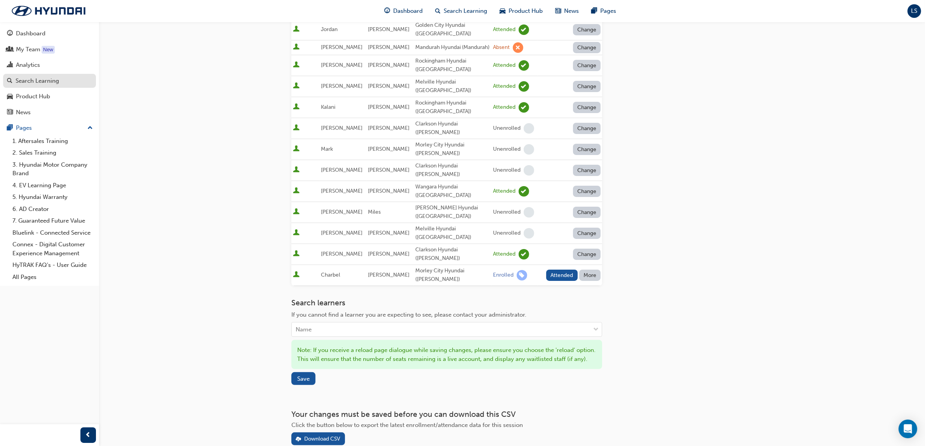
click at [35, 82] on div "Search Learning" at bounding box center [38, 81] width 44 height 9
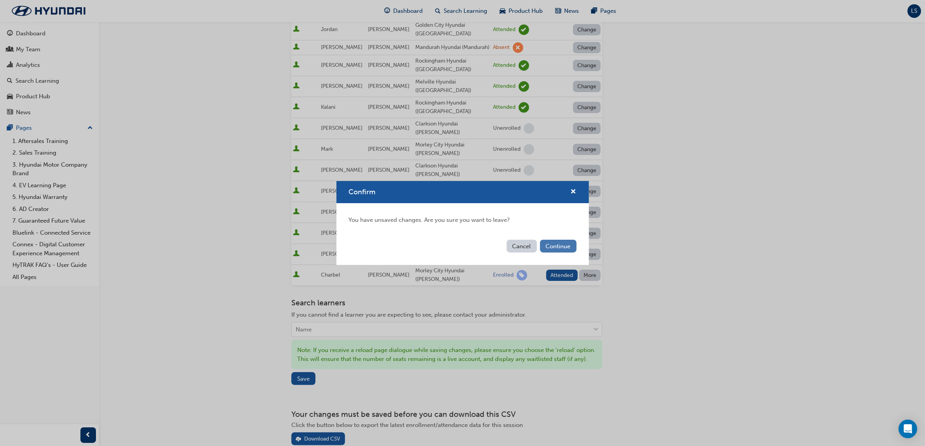
click at [554, 245] on button "Continue" at bounding box center [558, 246] width 37 height 13
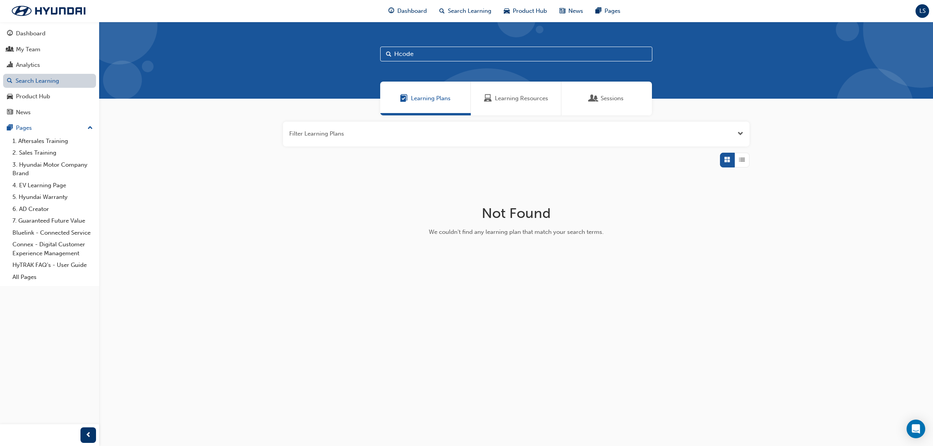
click at [31, 80] on link "Search Learning" at bounding box center [49, 81] width 93 height 14
click at [426, 59] on input "Hcode" at bounding box center [516, 54] width 272 height 15
type input "H"
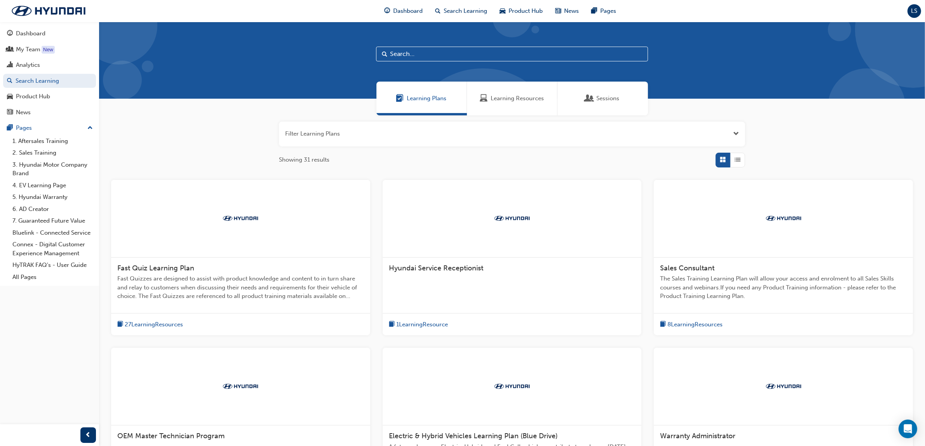
click at [507, 98] on span "Learning Resources" at bounding box center [517, 98] width 53 height 9
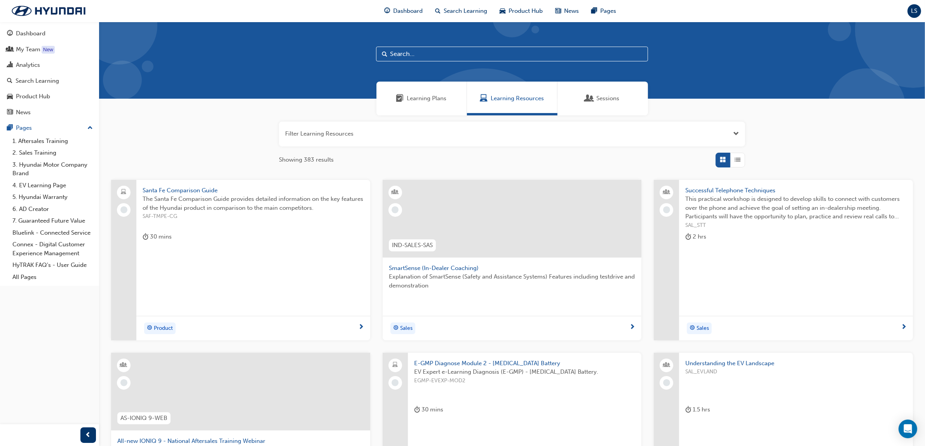
click at [459, 56] on input "text" at bounding box center [512, 54] width 272 height 15
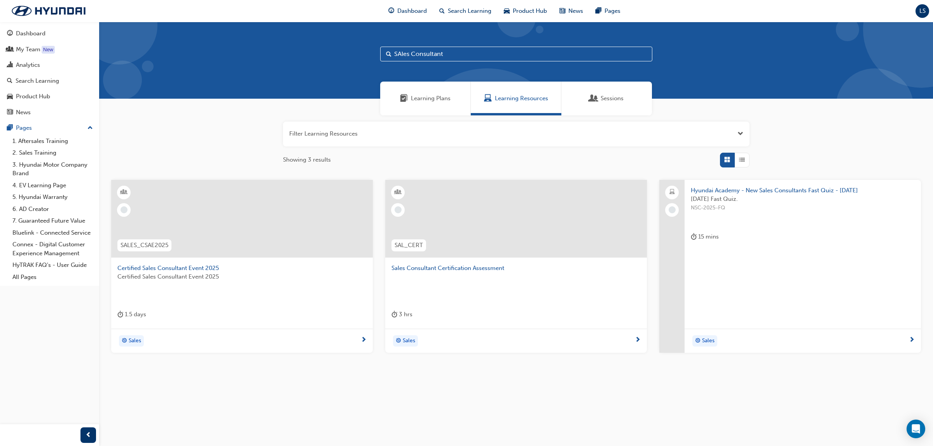
type input "SAles Consultant"
click at [487, 269] on span "Sales Consultant Certification Assessment" at bounding box center [515, 268] width 249 height 9
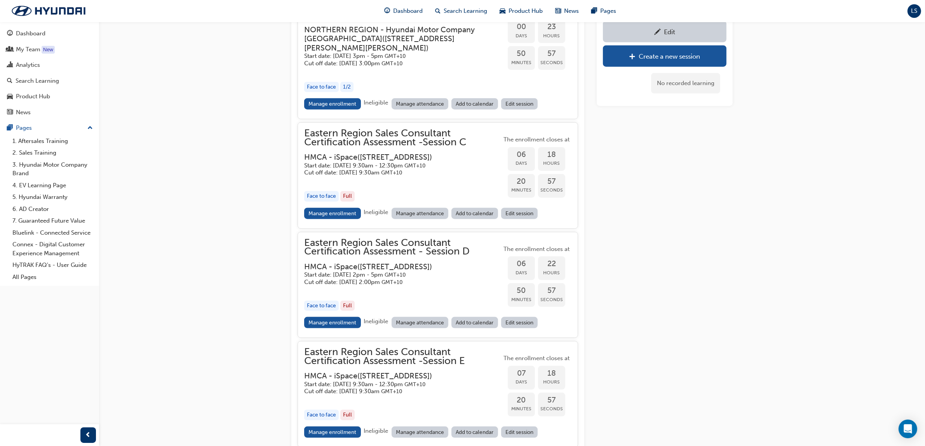
scroll to position [1173, 0]
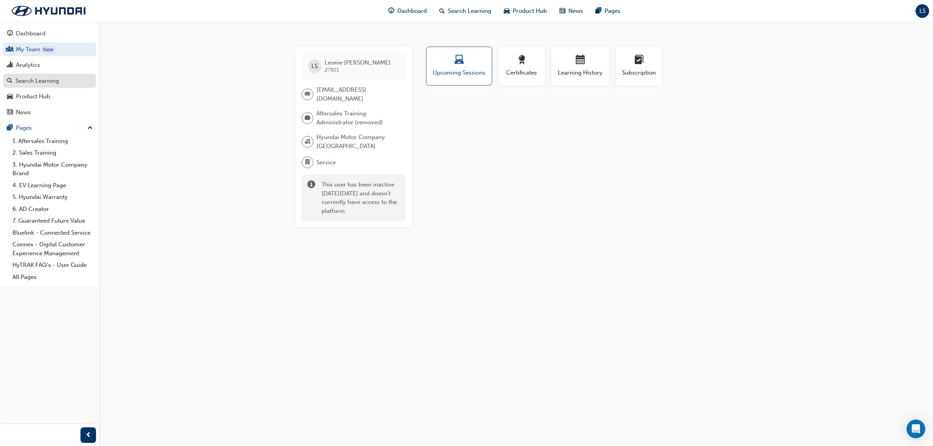
click at [44, 82] on div "Search Learning" at bounding box center [38, 81] width 44 height 9
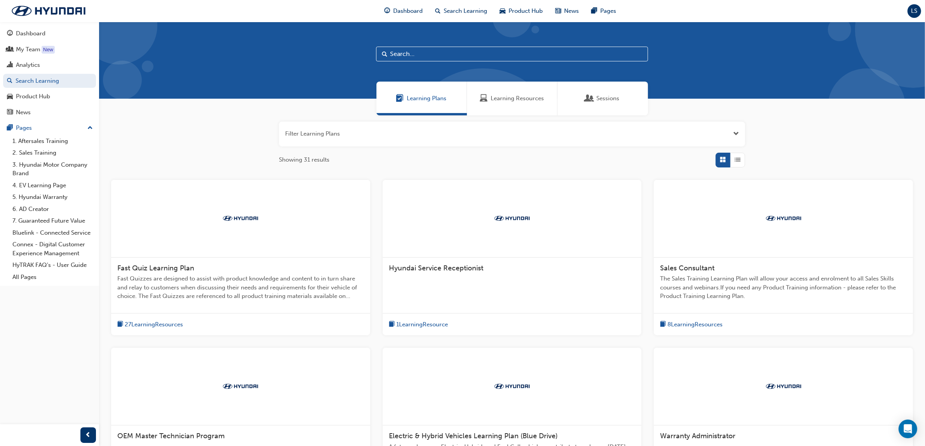
click at [509, 94] on span "Learning Resources" at bounding box center [517, 98] width 53 height 9
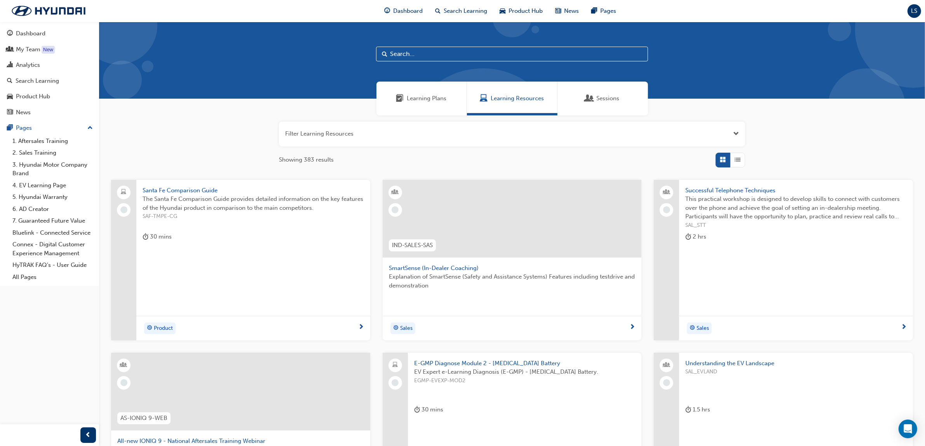
click at [465, 54] on input "text" at bounding box center [512, 54] width 272 height 15
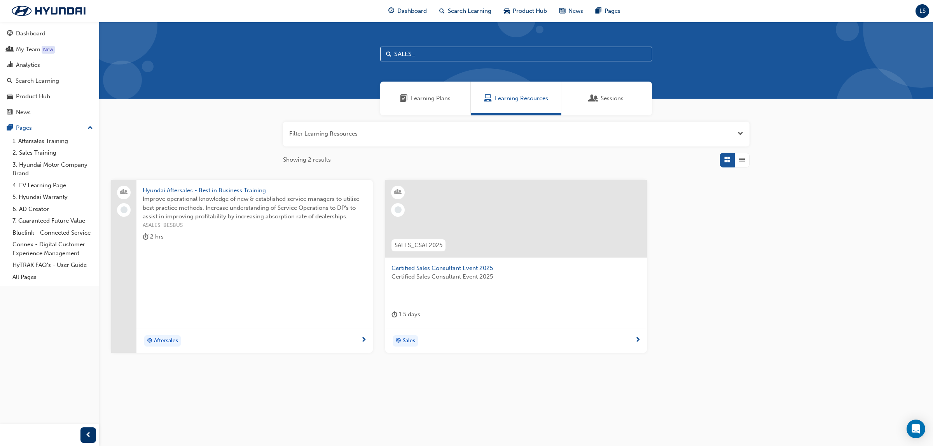
type input "SALES_"
click at [446, 271] on span "Certified Sales Consultant Event 2025" at bounding box center [515, 268] width 249 height 9
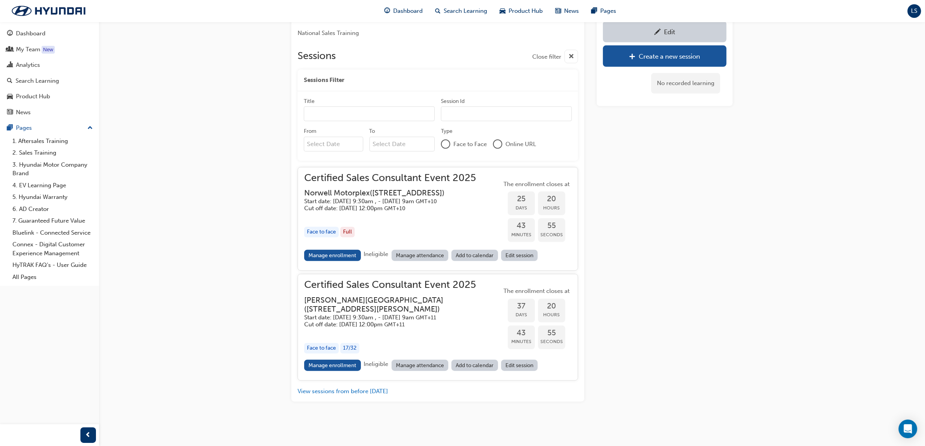
scroll to position [821, 0]
click at [338, 250] on link "Manage enrollment" at bounding box center [332, 255] width 57 height 11
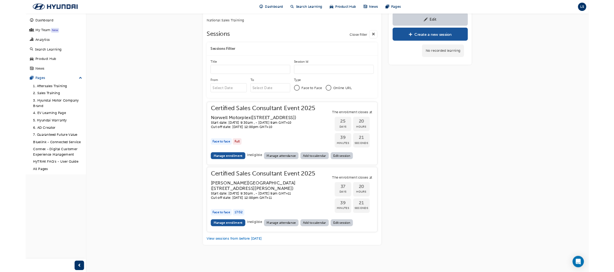
scroll to position [818, 0]
